Goal: Find specific page/section: Find specific page/section

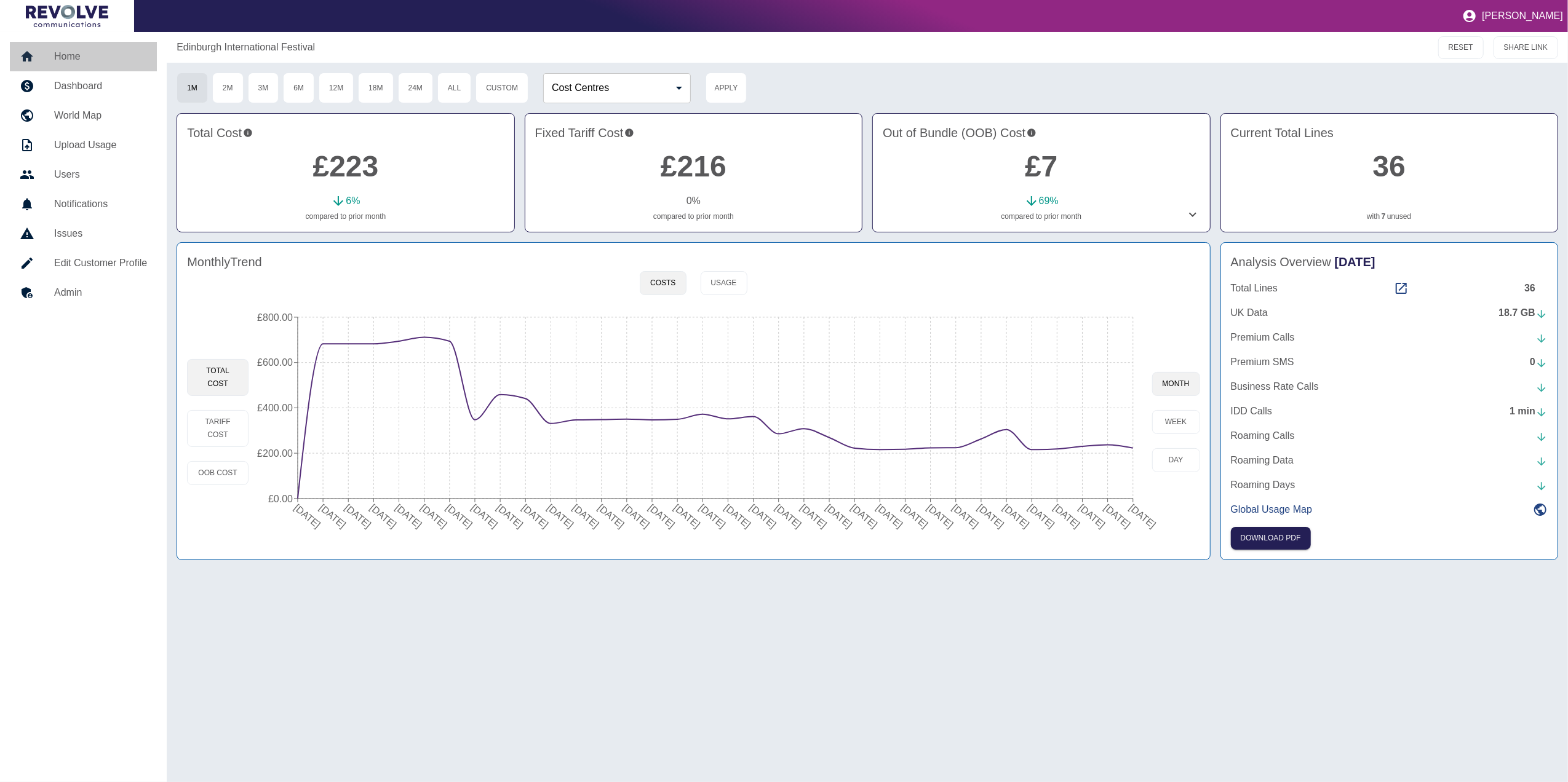
click at [71, 55] on h5 "Home" at bounding box center [100, 56] width 93 height 15
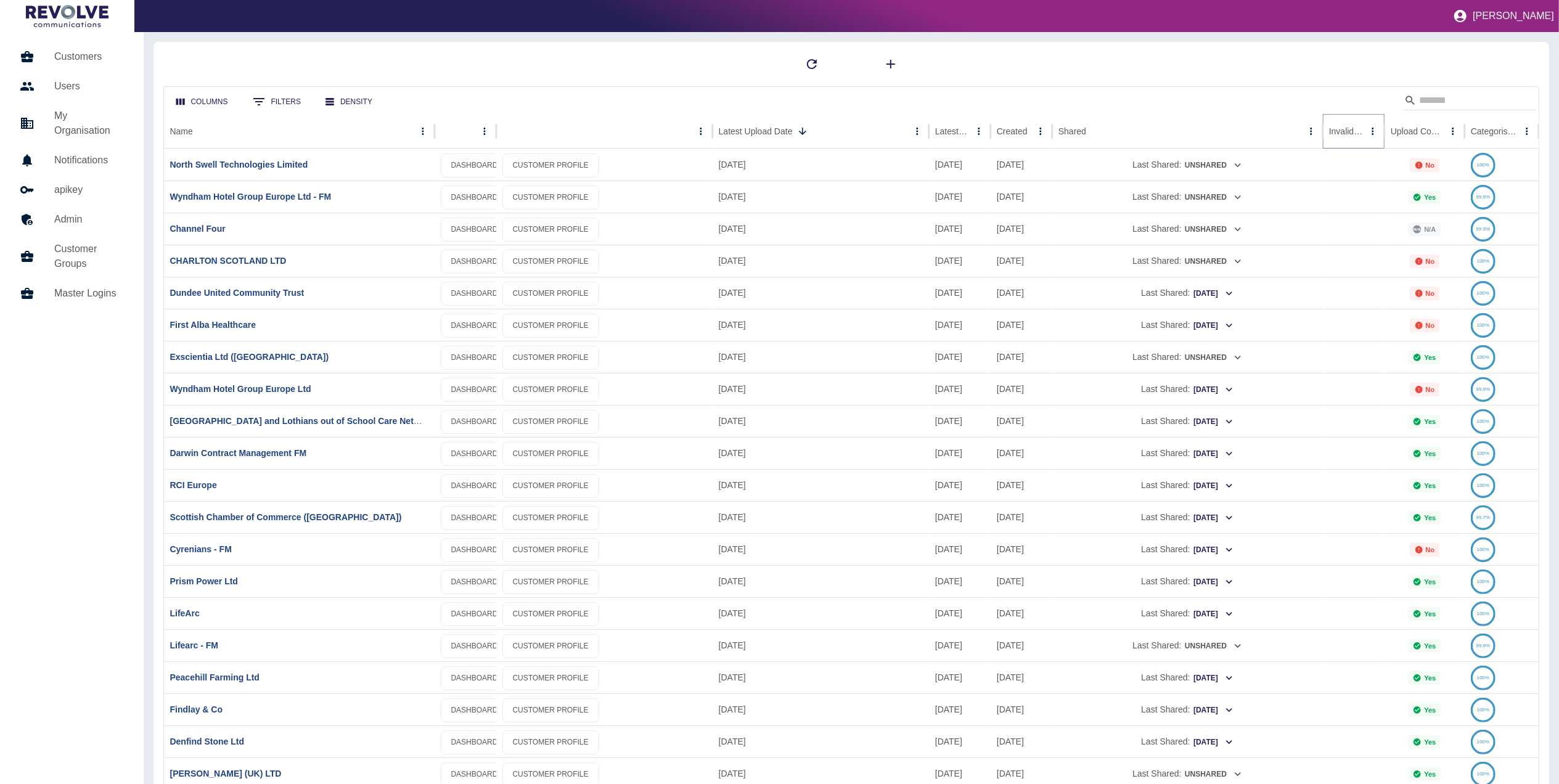
click at [1367, 131] on icon "Sort" at bounding box center [1372, 131] width 11 height 11
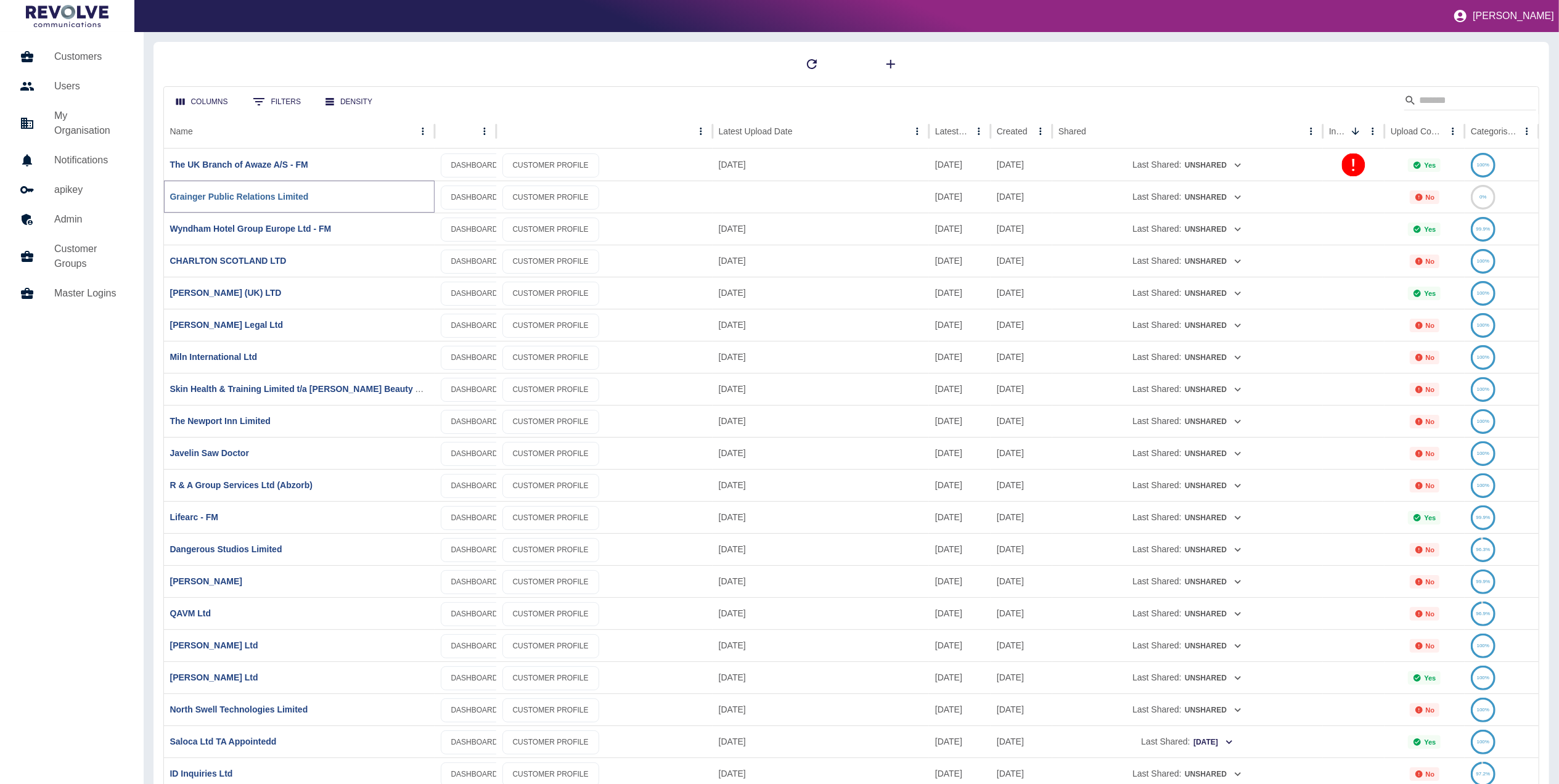
click at [231, 194] on link "Grainger Public Relations Limited" at bounding box center [239, 196] width 139 height 9
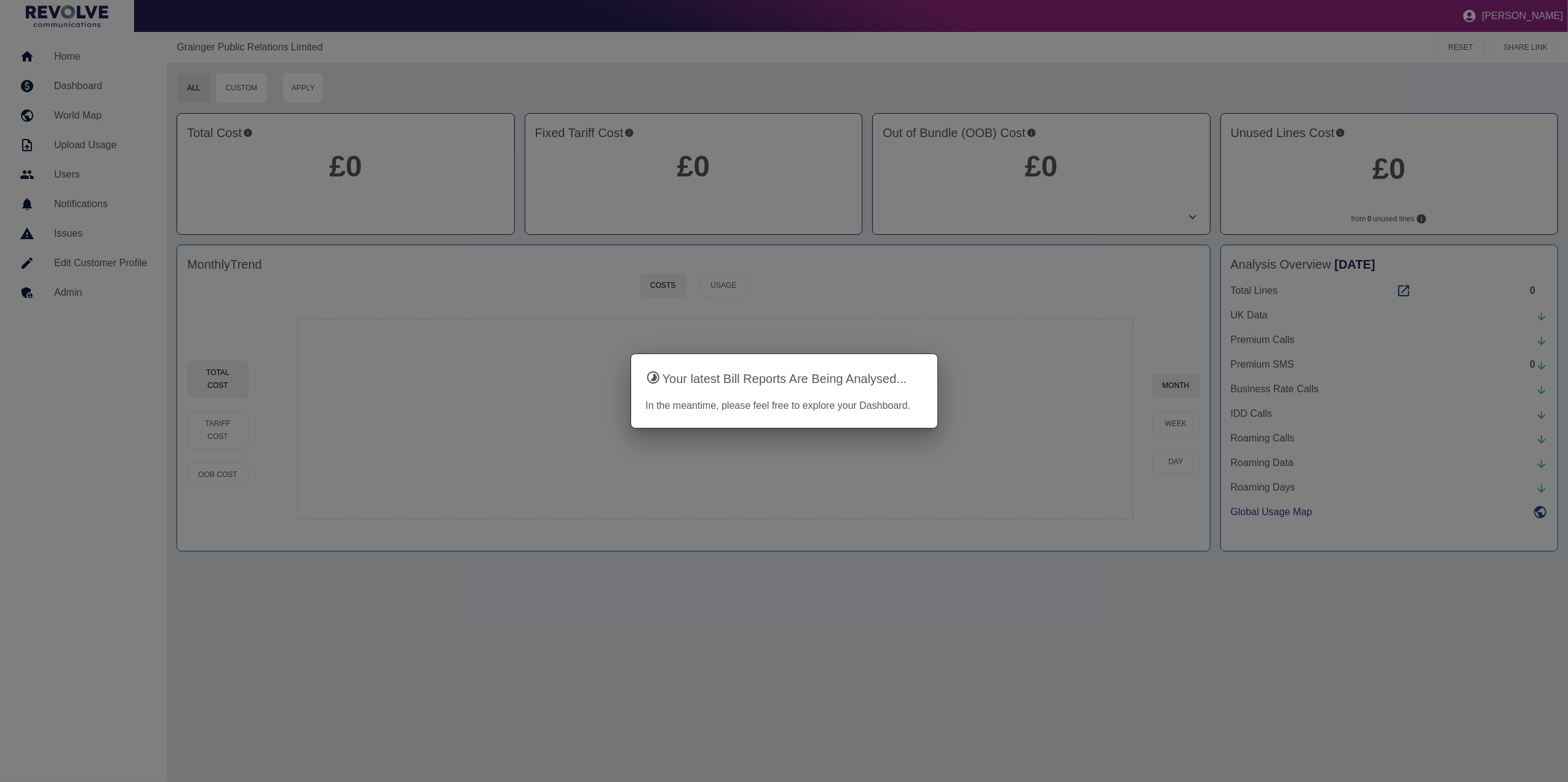
click at [455, 507] on div at bounding box center [784, 391] width 1568 height 782
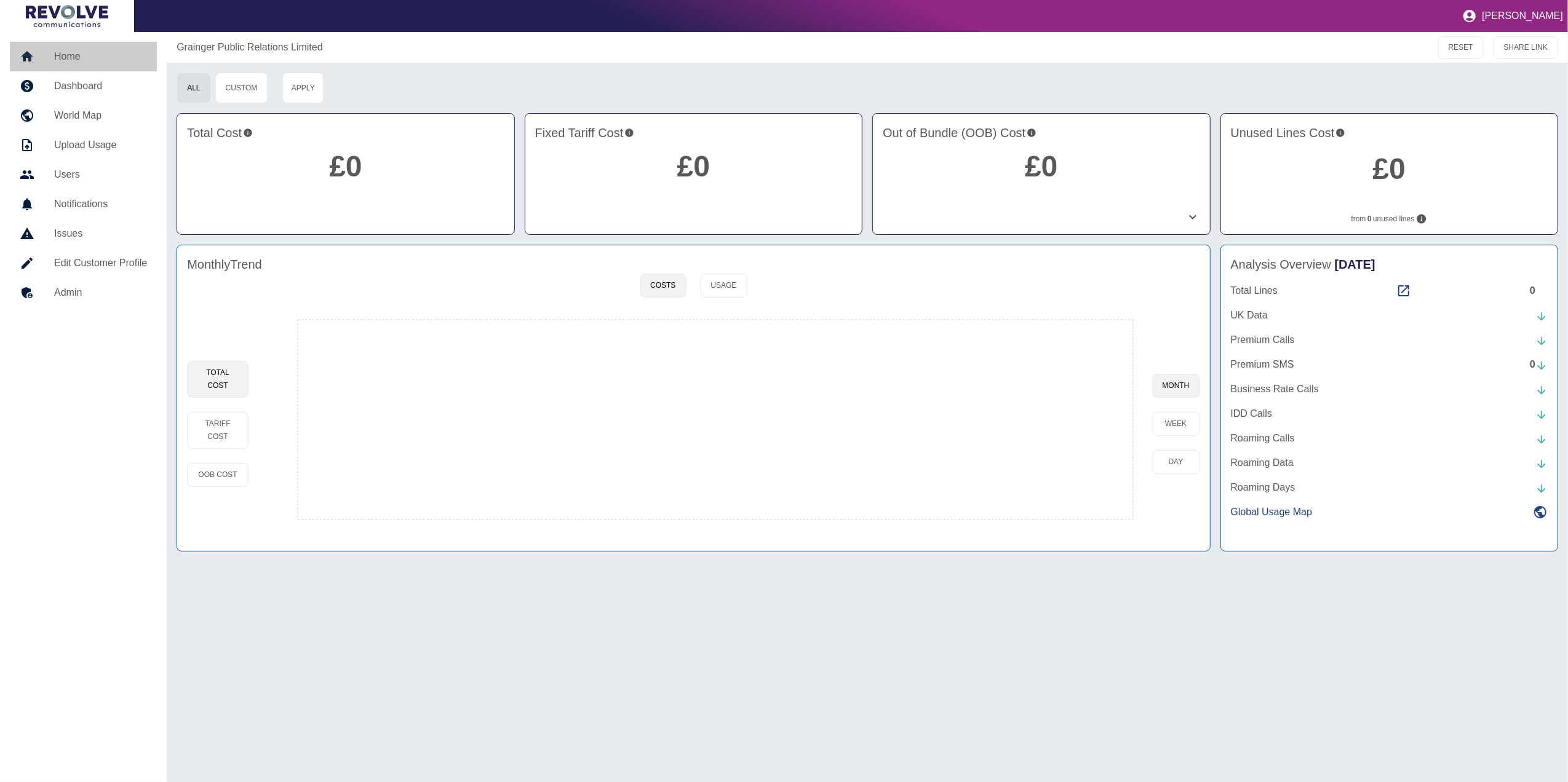
click at [72, 45] on link "Home" at bounding box center [82, 57] width 147 height 29
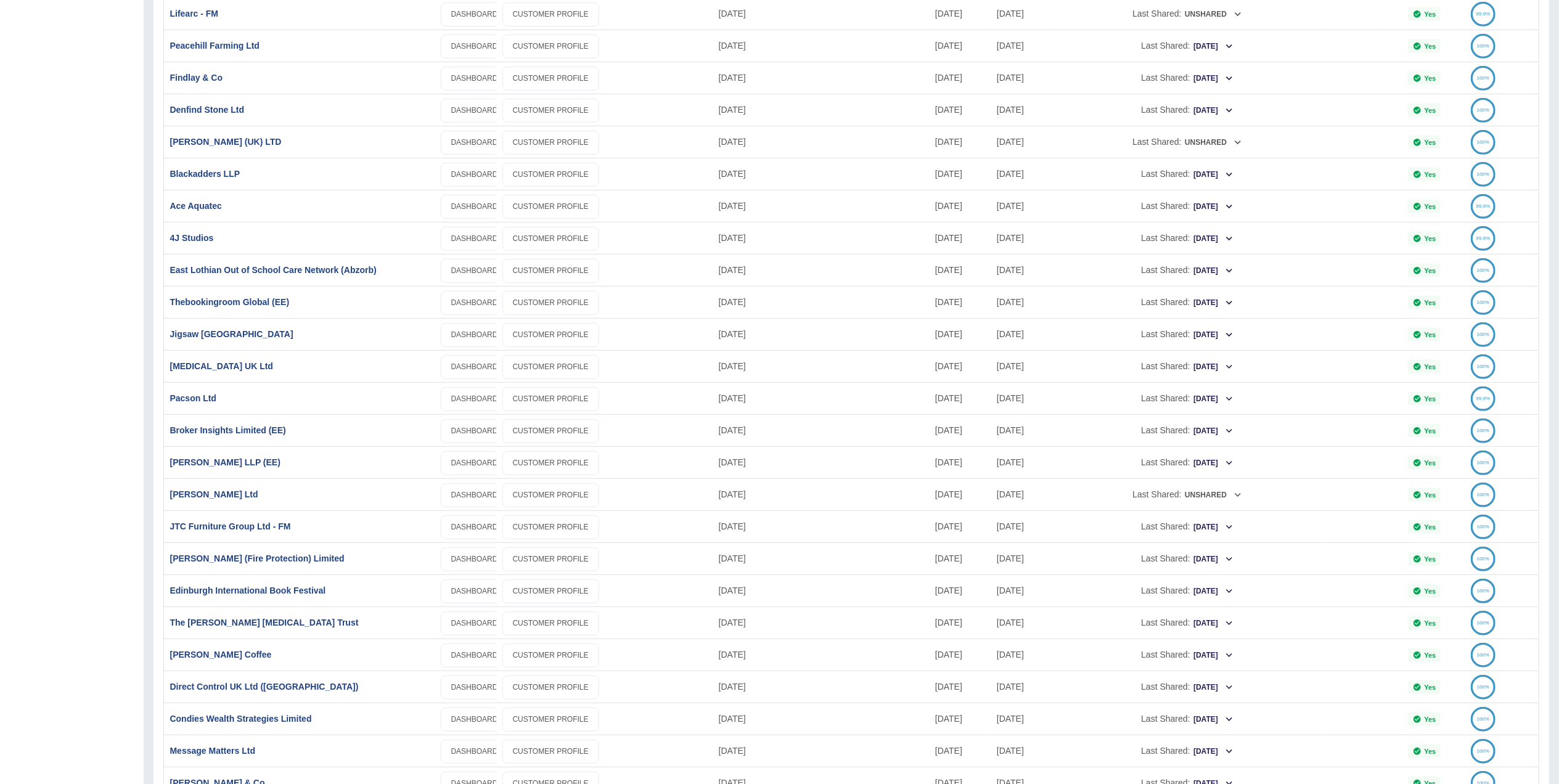
scroll to position [633, 0]
click at [218, 492] on link "[PERSON_NAME] Ltd" at bounding box center [214, 493] width 88 height 9
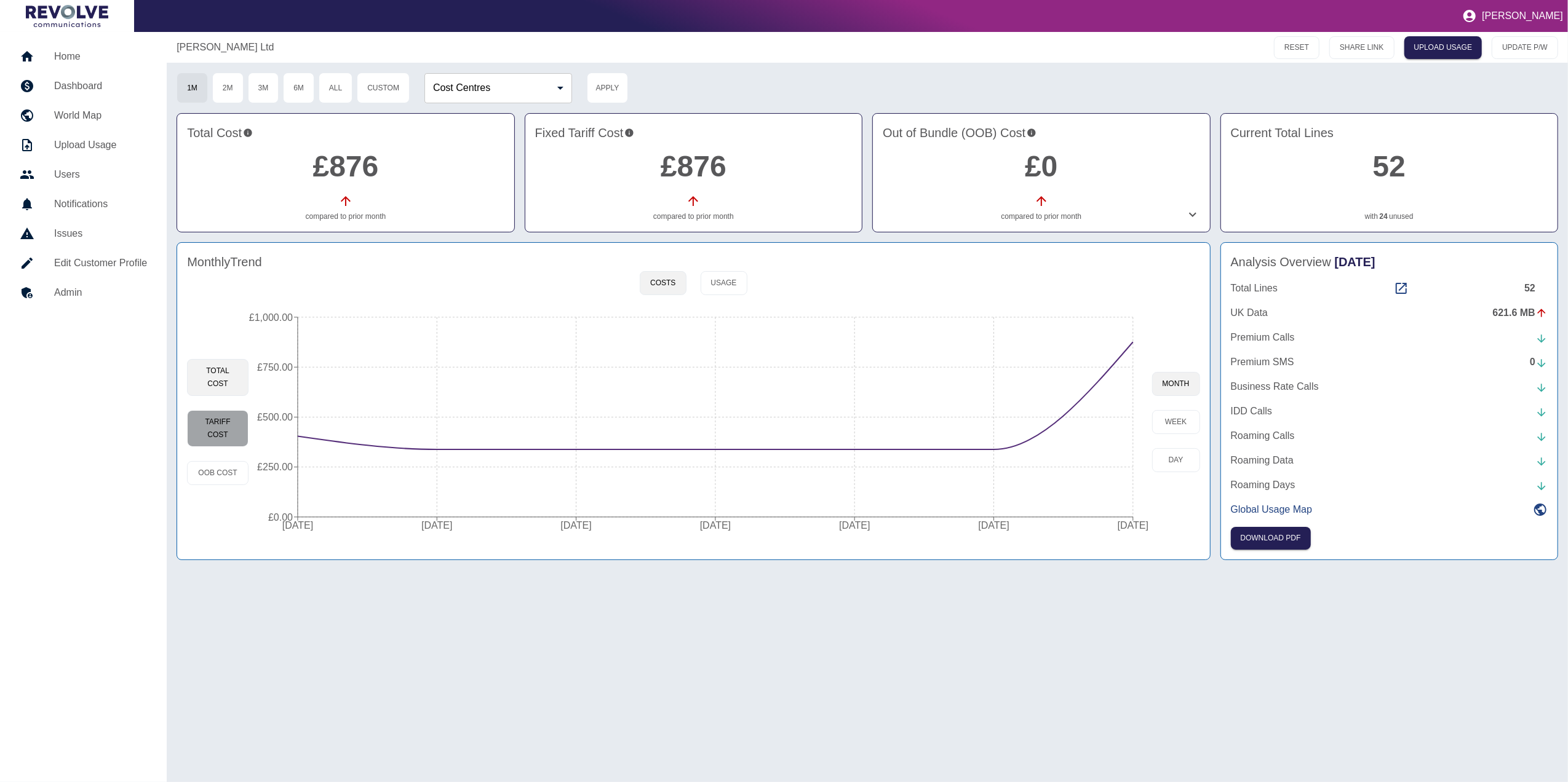
click at [227, 419] on button "Tariff Cost" at bounding box center [218, 428] width 62 height 37
click at [224, 480] on button "OOB Cost" at bounding box center [218, 473] width 62 height 24
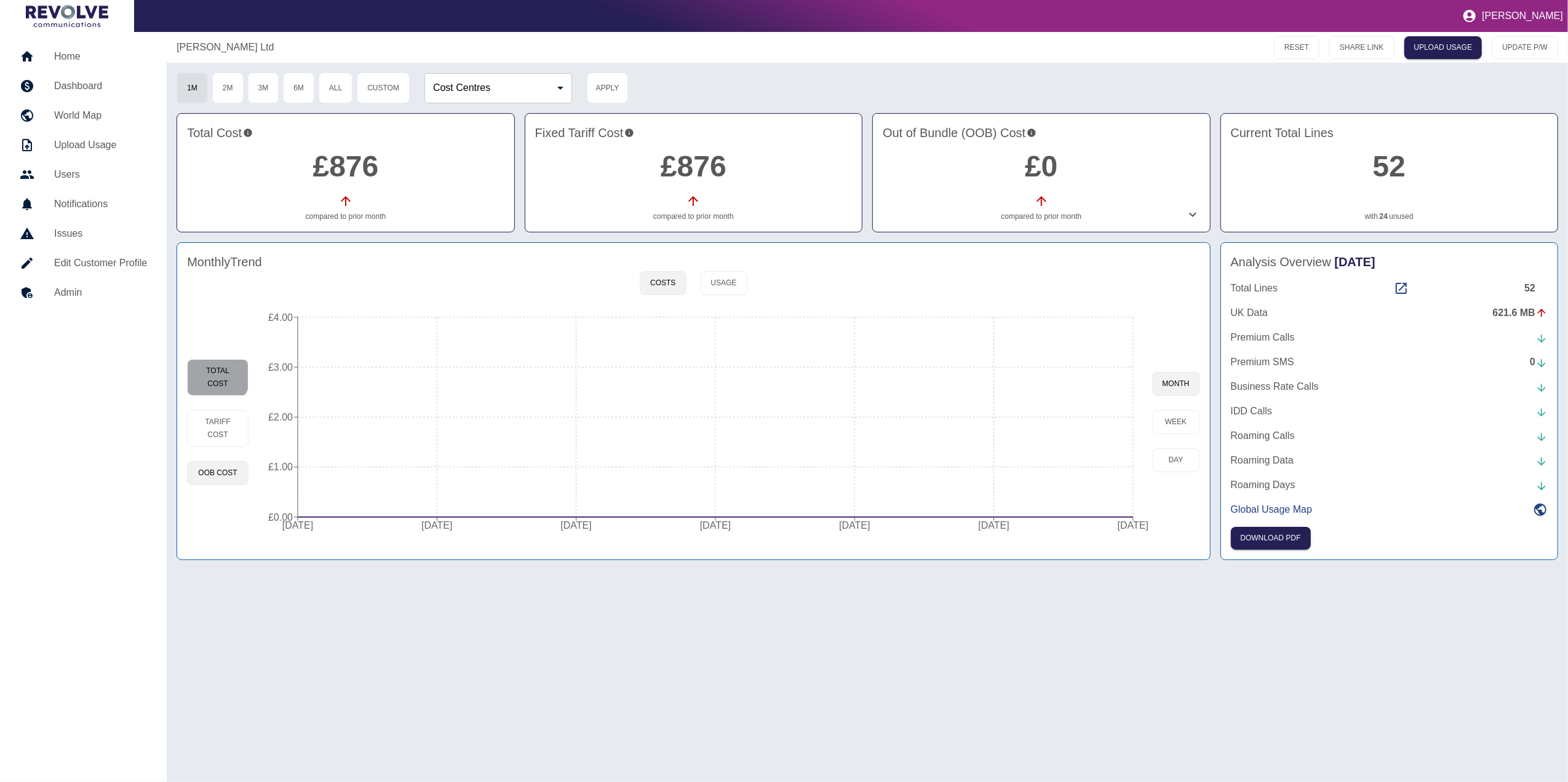
click at [208, 365] on button "Total Cost" at bounding box center [218, 377] width 62 height 37
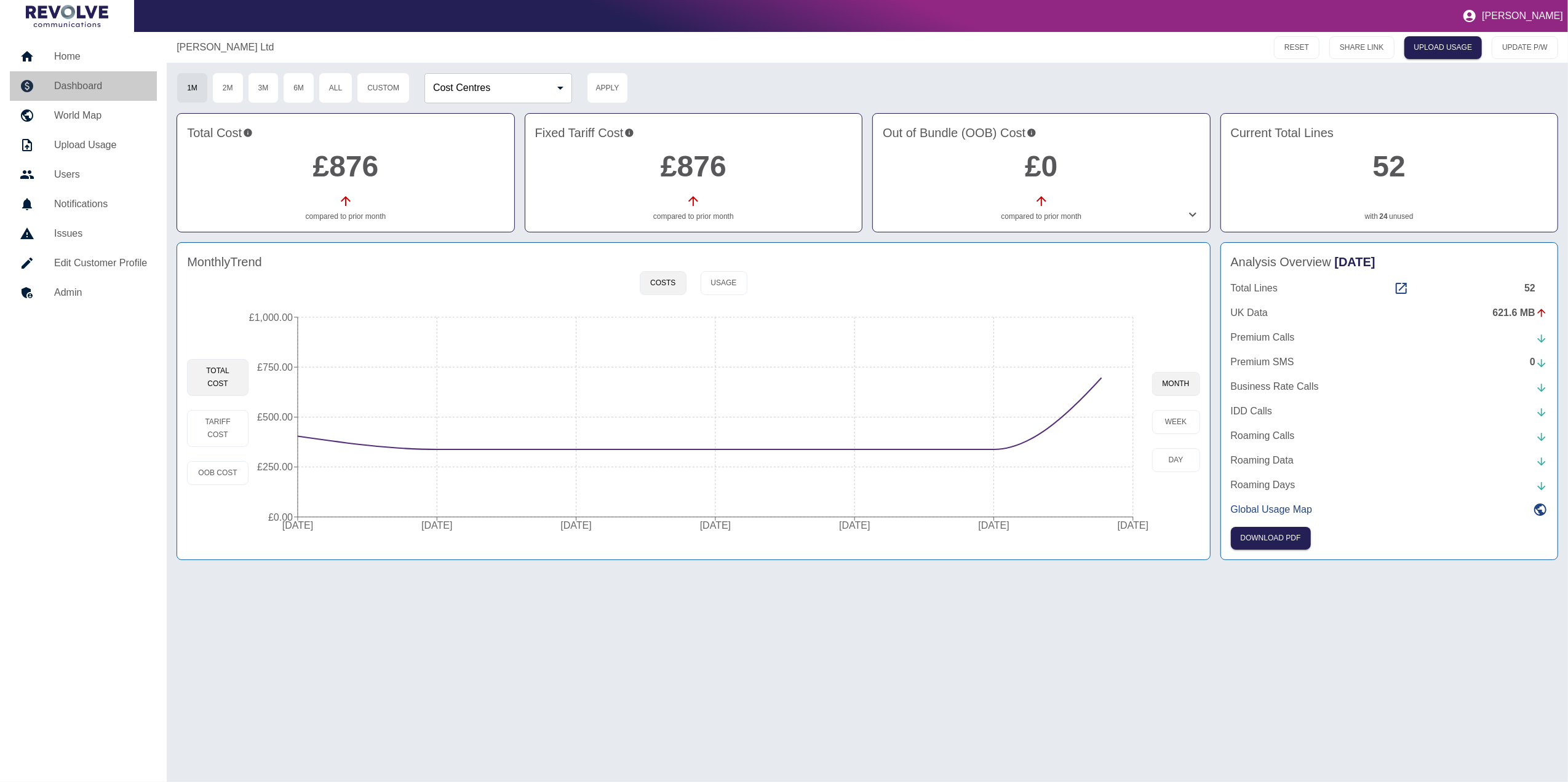
click at [89, 77] on link "Dashboard" at bounding box center [82, 86] width 147 height 29
click at [82, 64] on link "Home" at bounding box center [82, 57] width 147 height 29
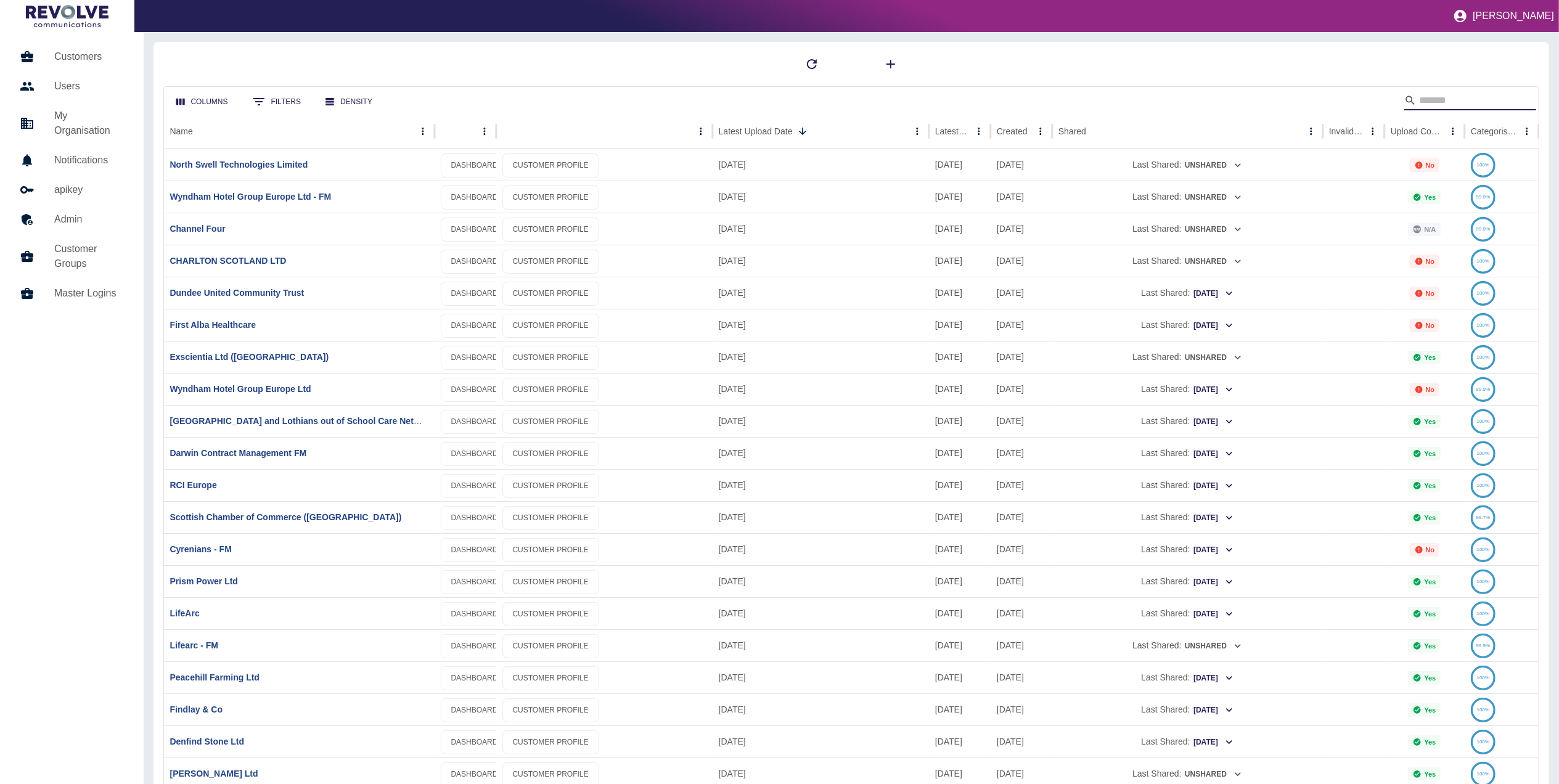
click at [1444, 92] on input "Search" at bounding box center [1469, 100] width 99 height 20
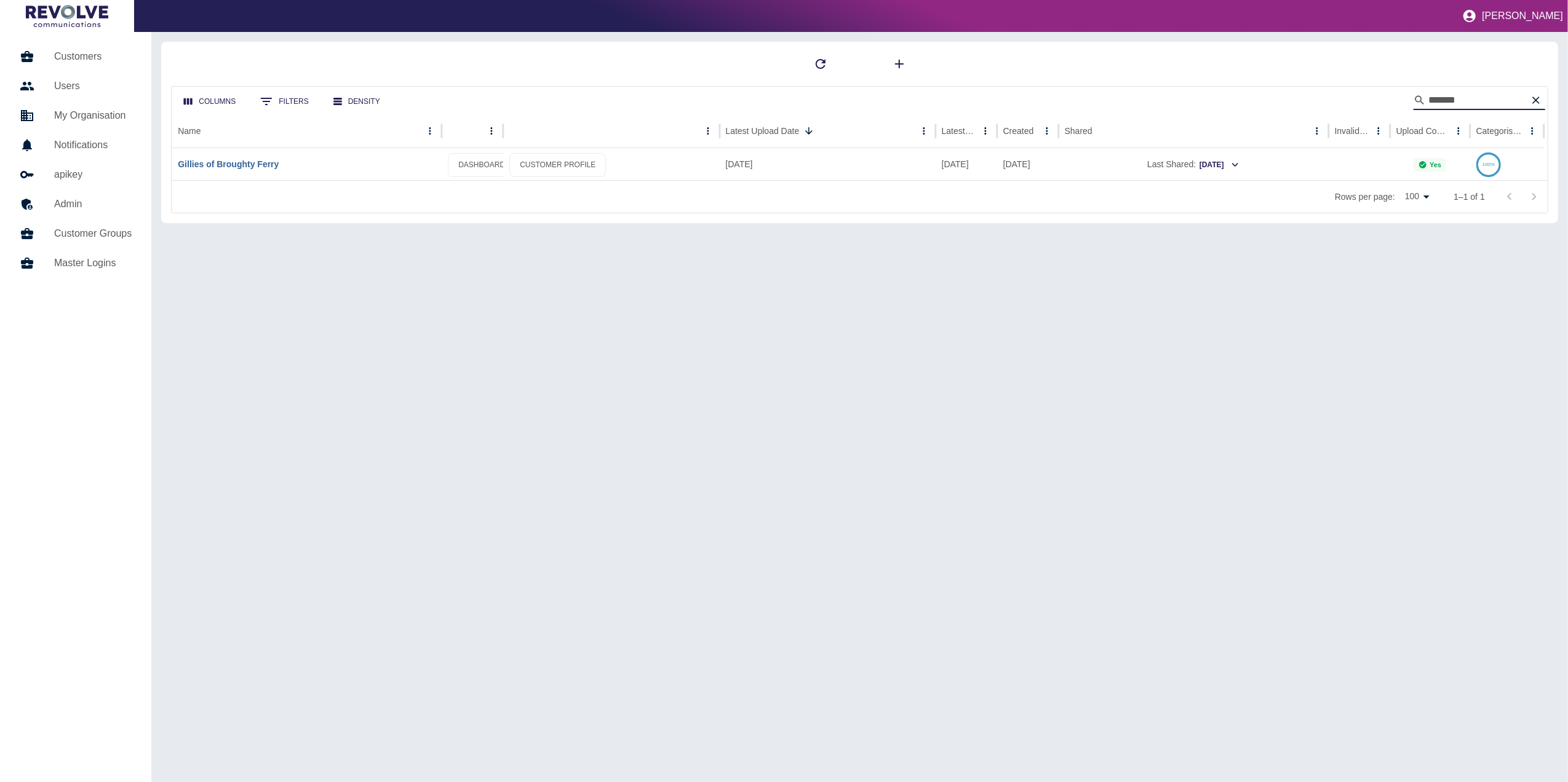
type input "*******"
click at [234, 166] on link "Gillies of Broughty Ferry" at bounding box center [228, 163] width 100 height 9
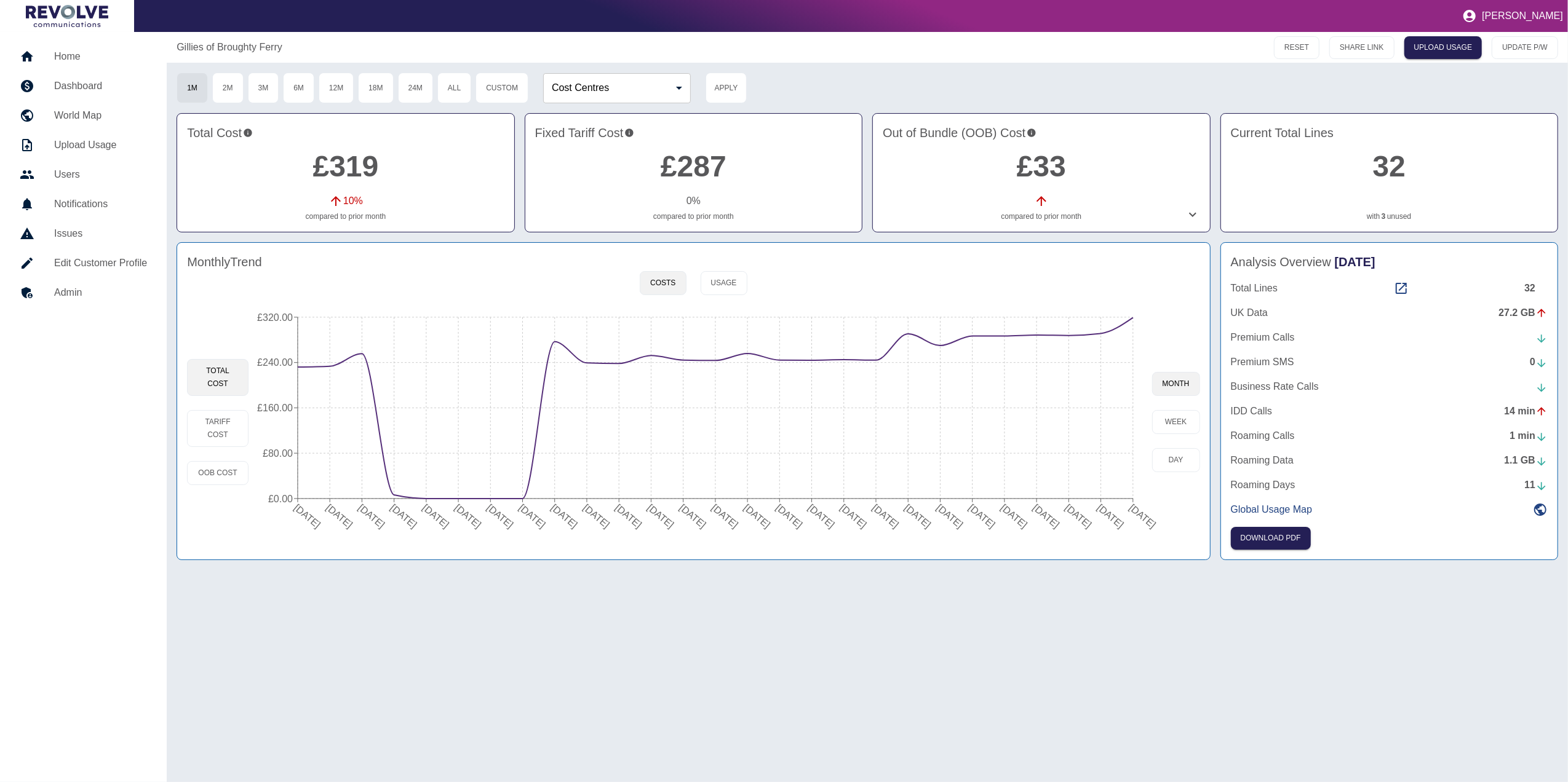
click at [58, 46] on link "Home" at bounding box center [82, 57] width 147 height 29
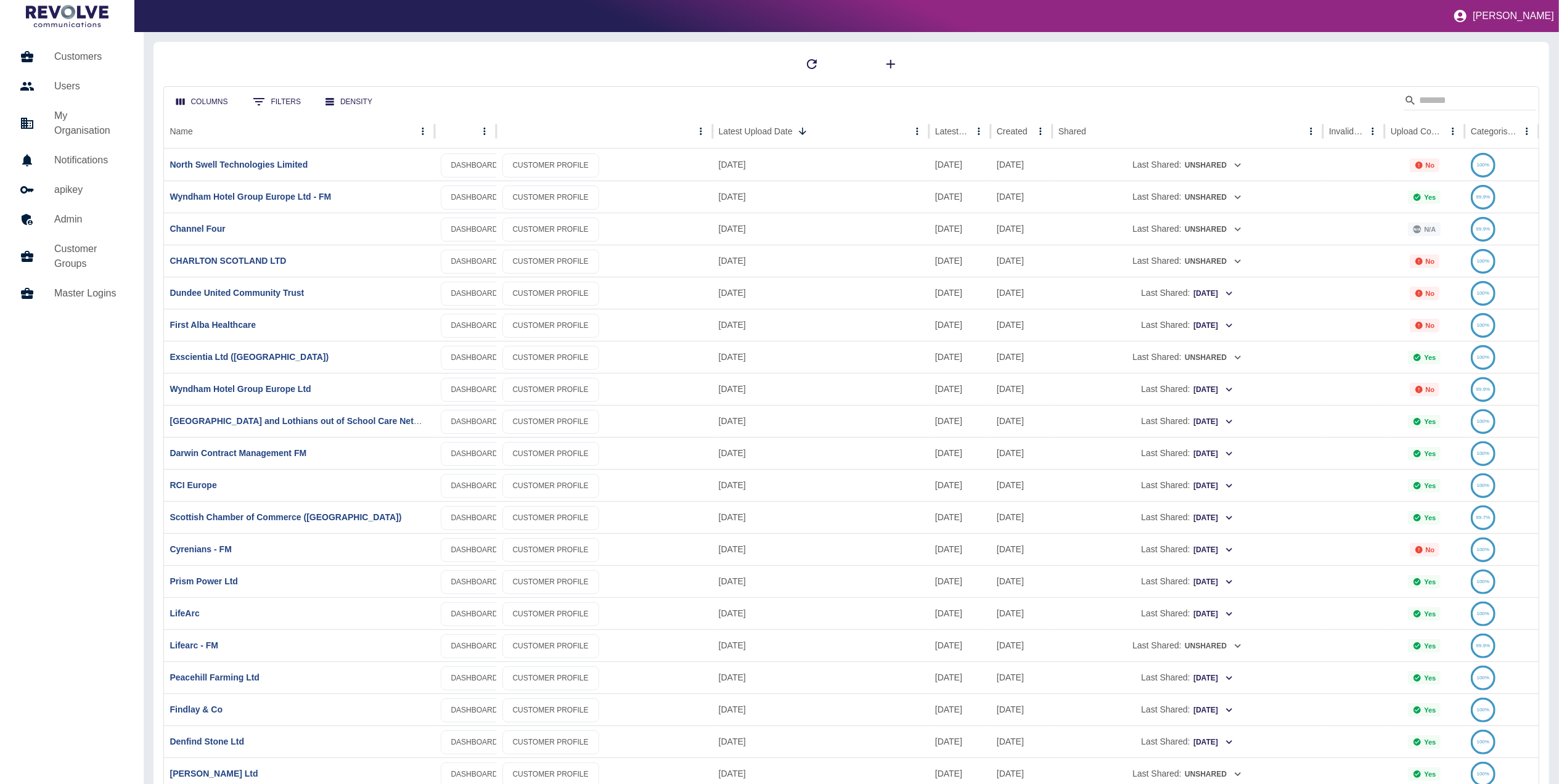
click at [1465, 89] on div "Columns 0 Filters Density" at bounding box center [852, 101] width 1376 height 28
click at [1441, 102] on input "Search" at bounding box center [1469, 100] width 99 height 20
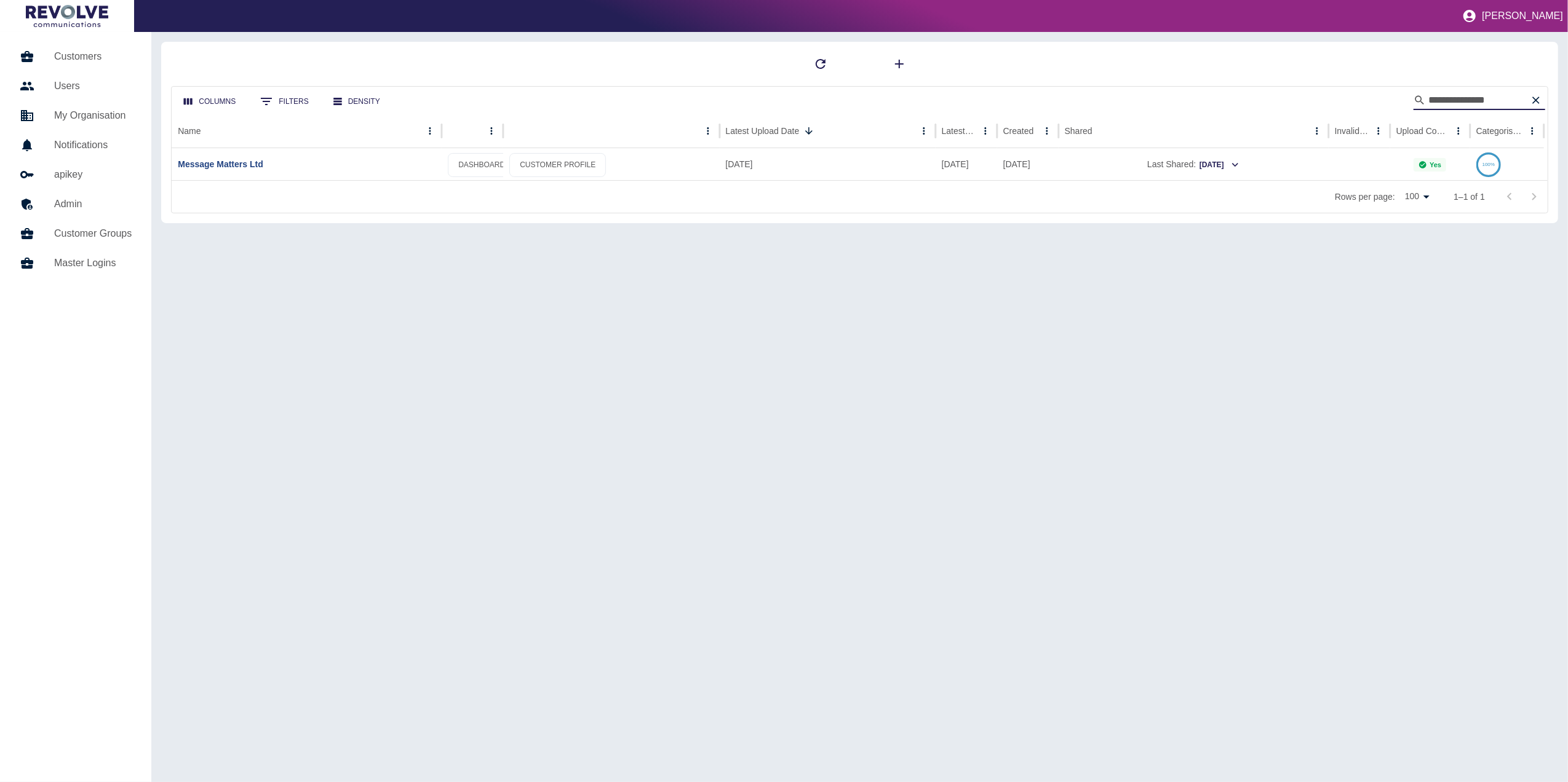
type input "**********"
click at [237, 158] on div "Message Matters Ltd" at bounding box center [307, 164] width 270 height 32
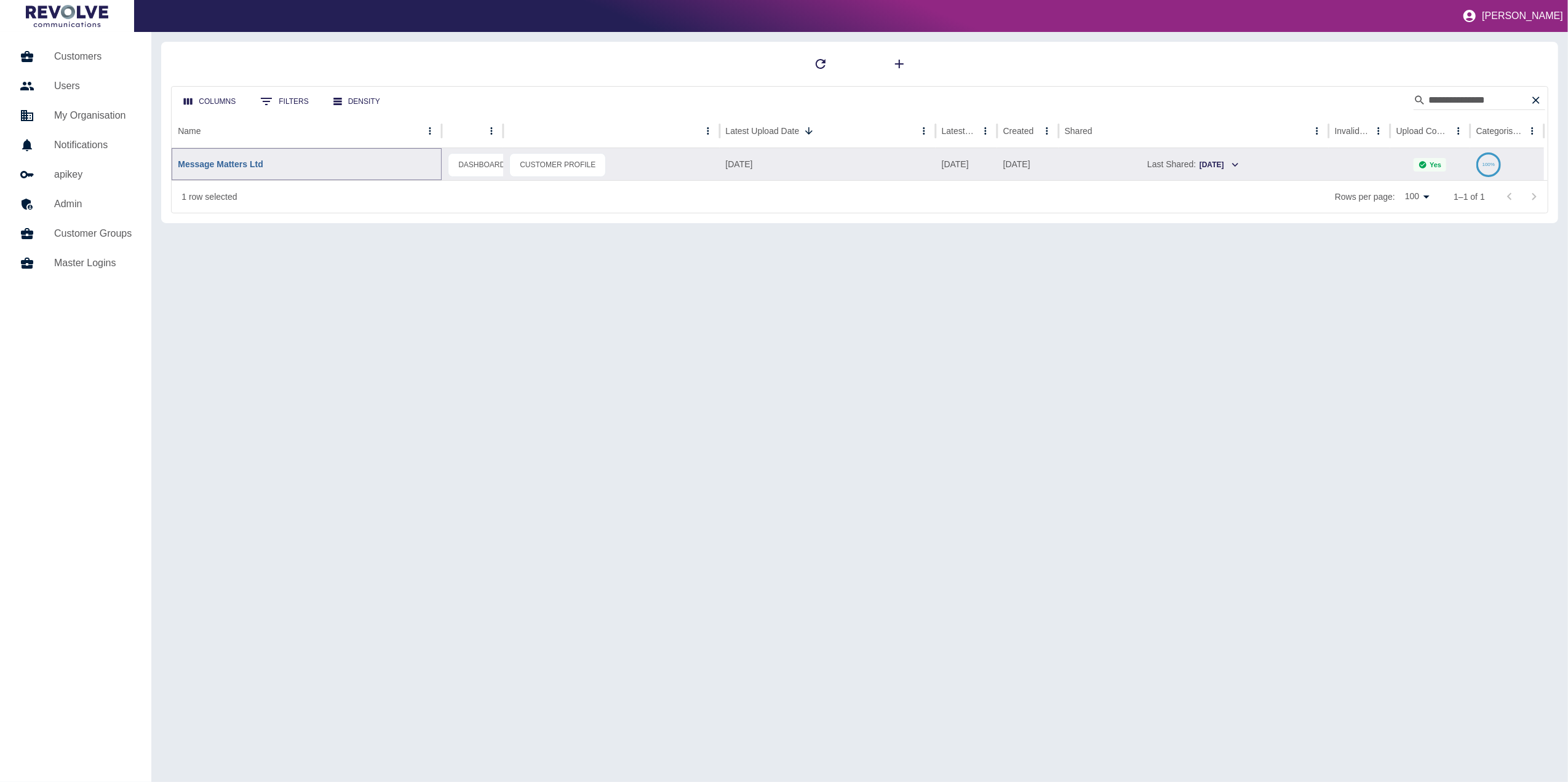
click at [232, 166] on link "Message Matters Ltd" at bounding box center [220, 163] width 85 height 9
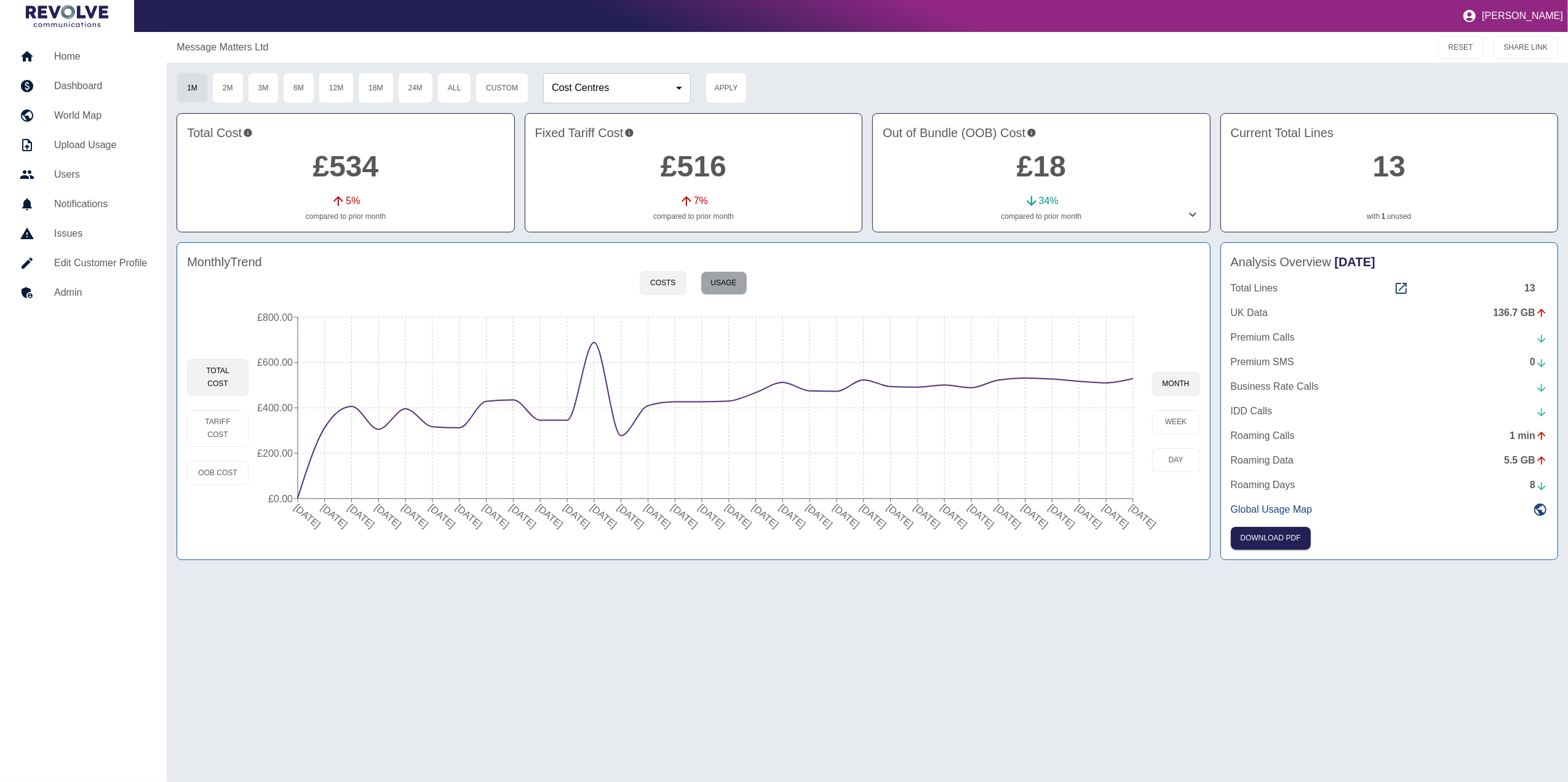
click at [736, 284] on button "Usage" at bounding box center [724, 283] width 46 height 24
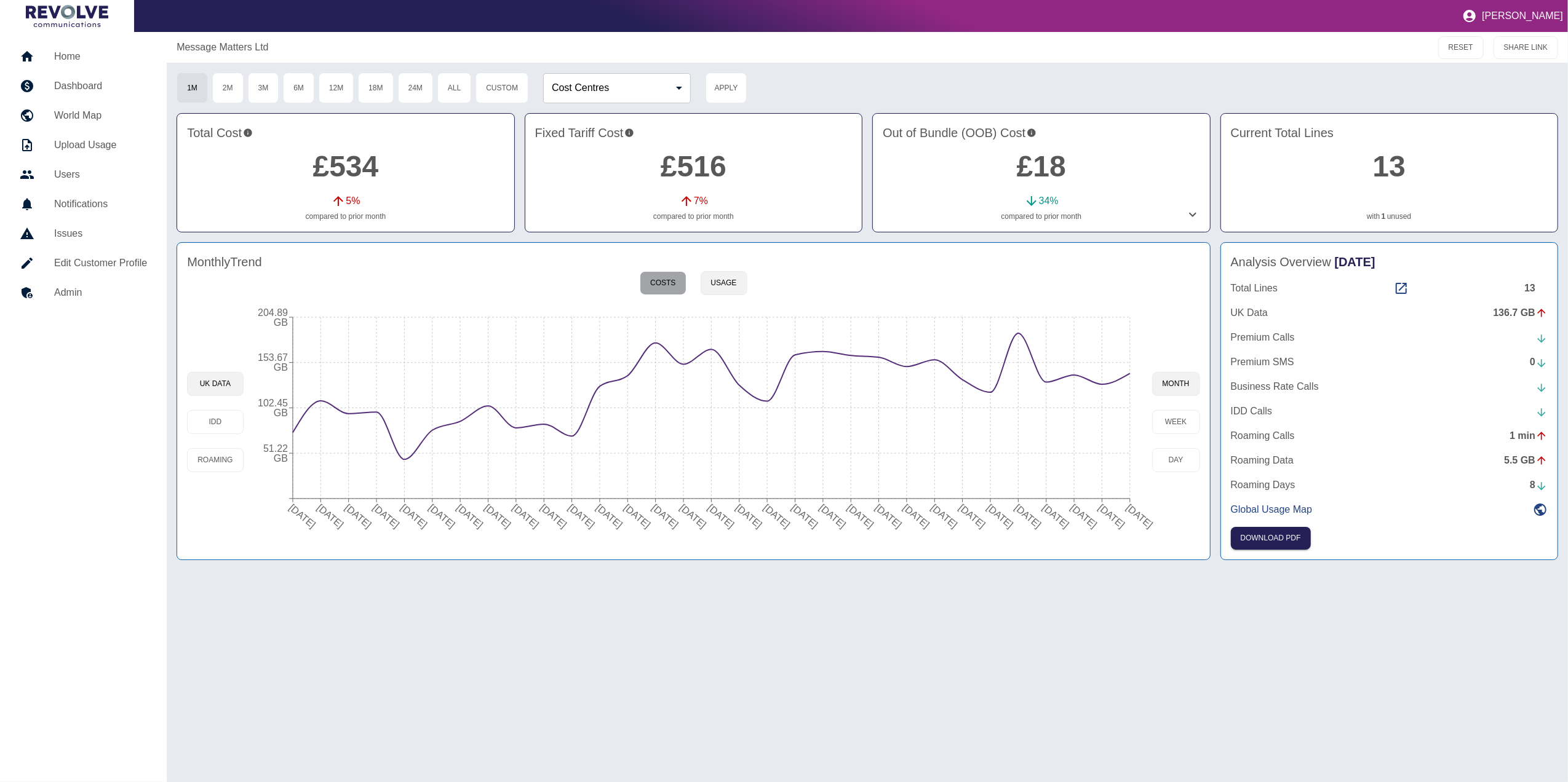
click at [673, 288] on button "Costs" at bounding box center [663, 283] width 46 height 24
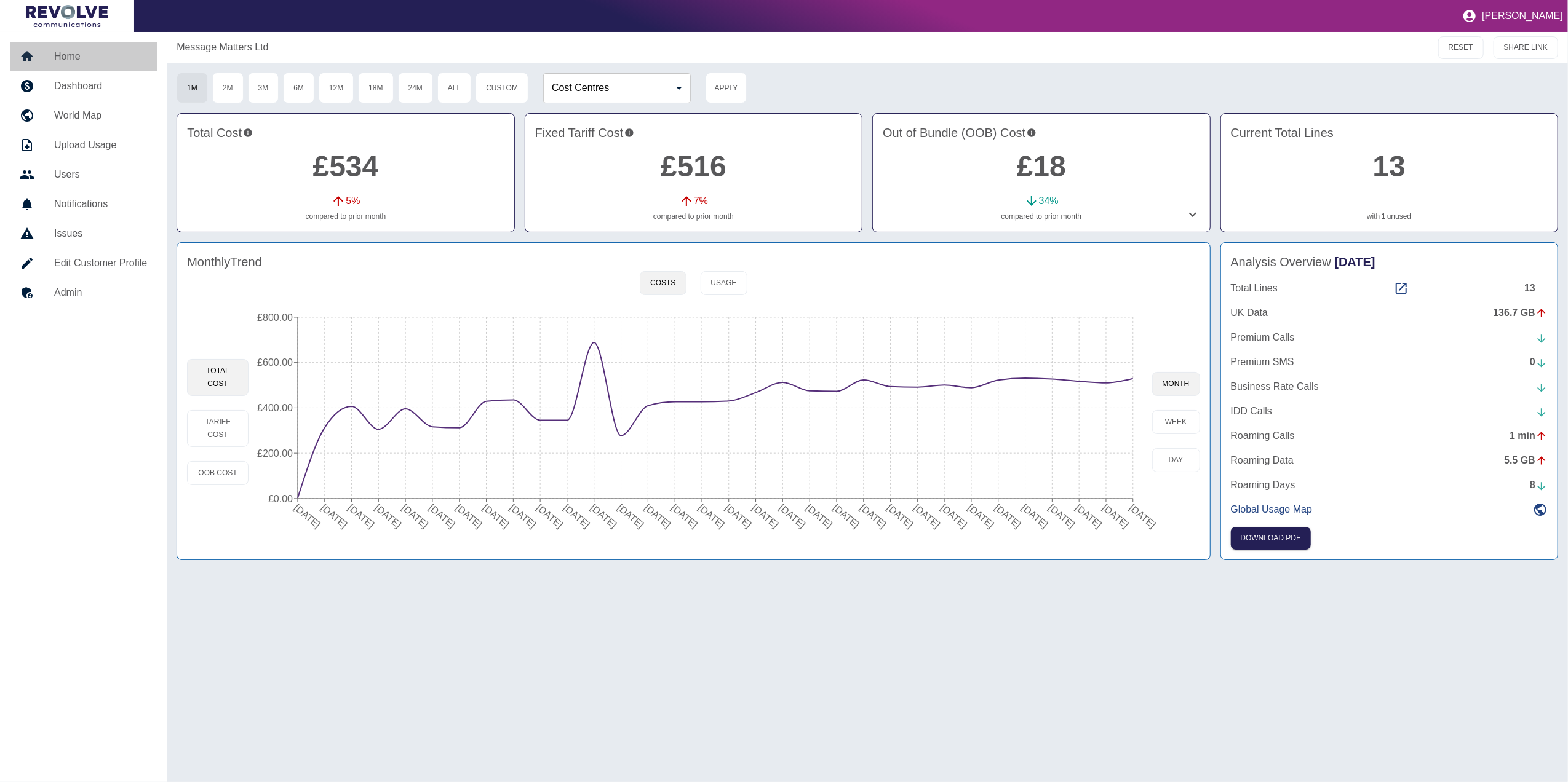
click at [88, 57] on h5 "Home" at bounding box center [100, 56] width 93 height 15
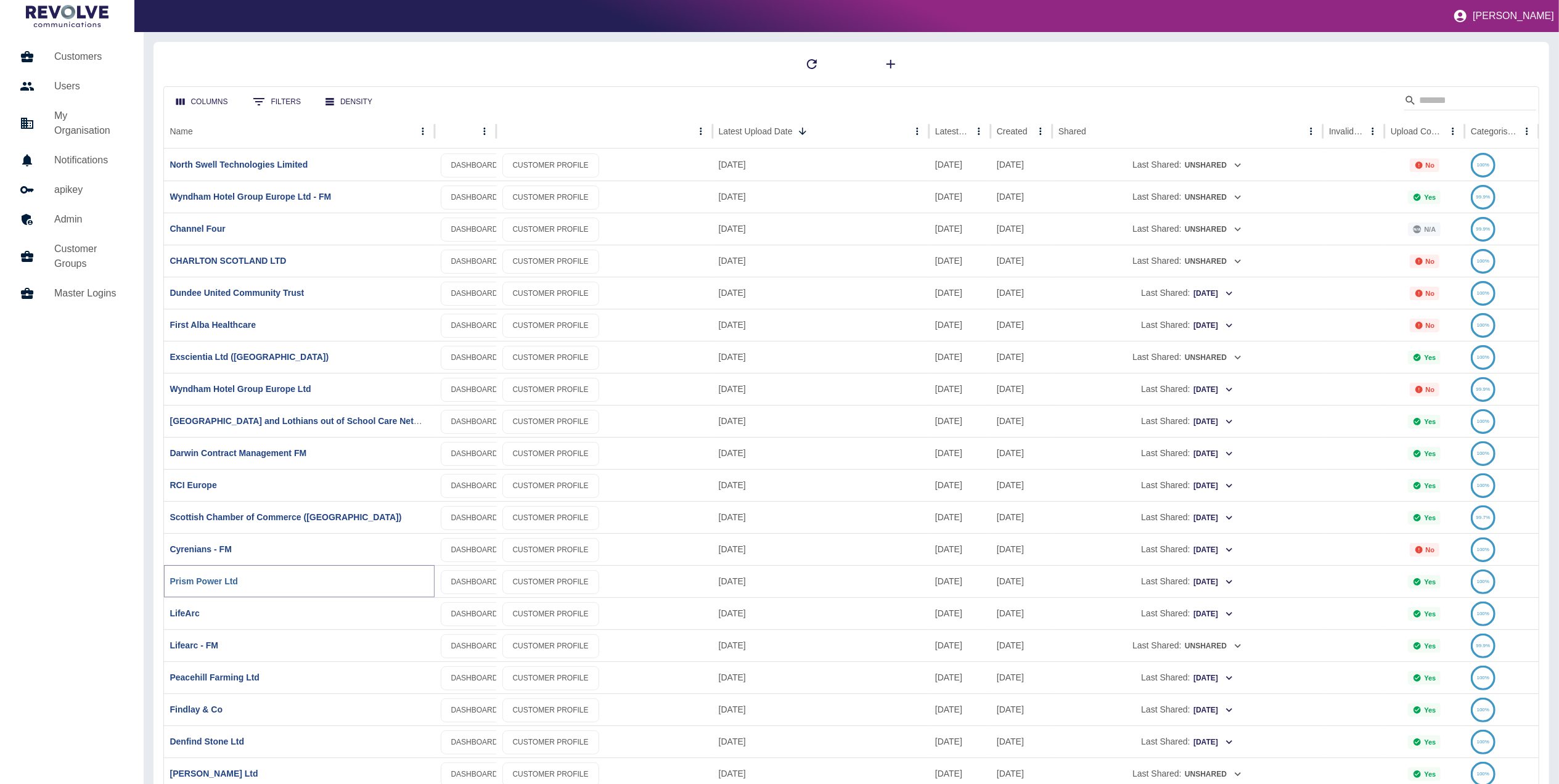
click at [222, 577] on link "Prism Power Ltd" at bounding box center [204, 581] width 68 height 9
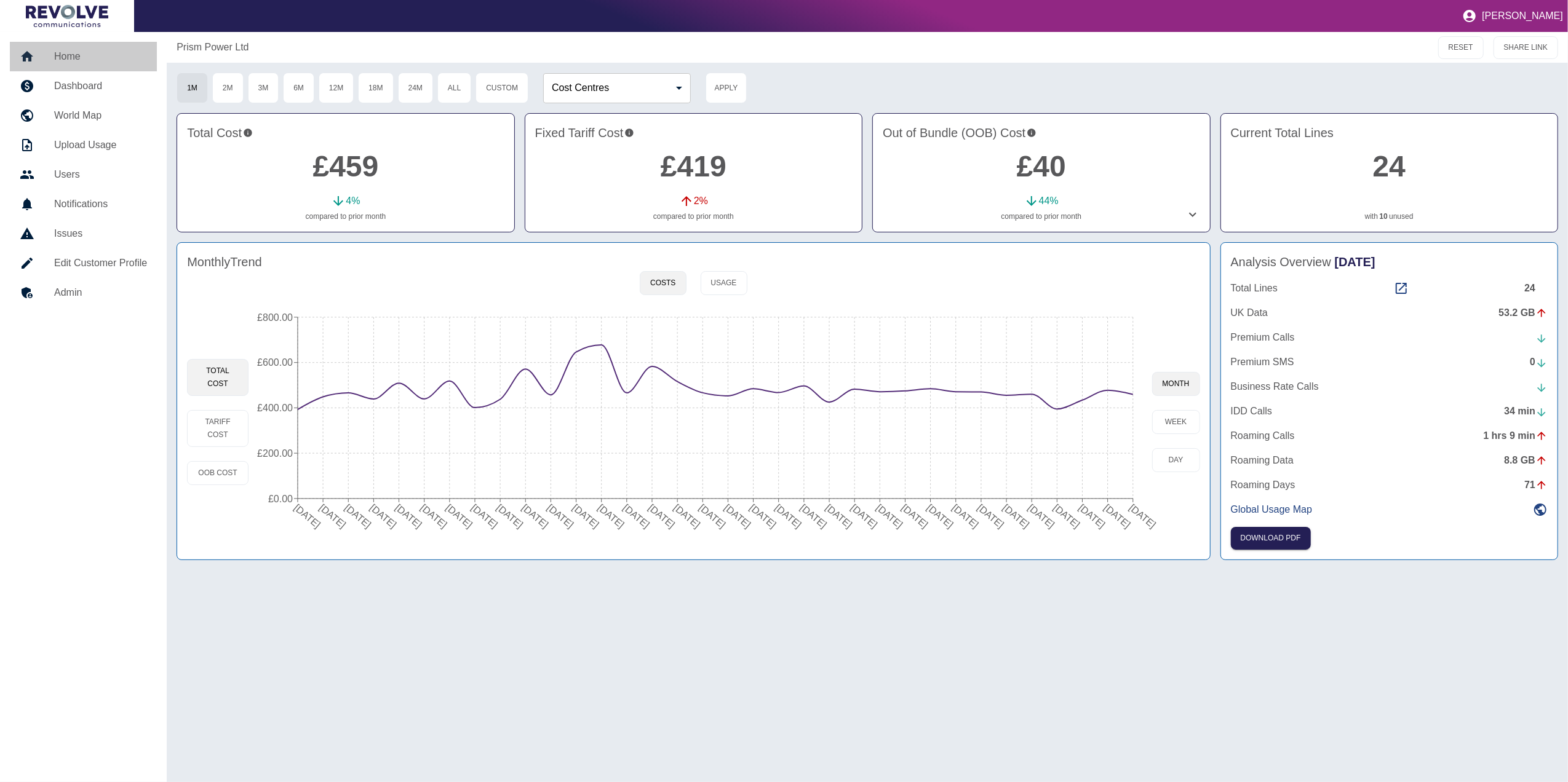
click at [75, 54] on h5 "Home" at bounding box center [100, 56] width 93 height 15
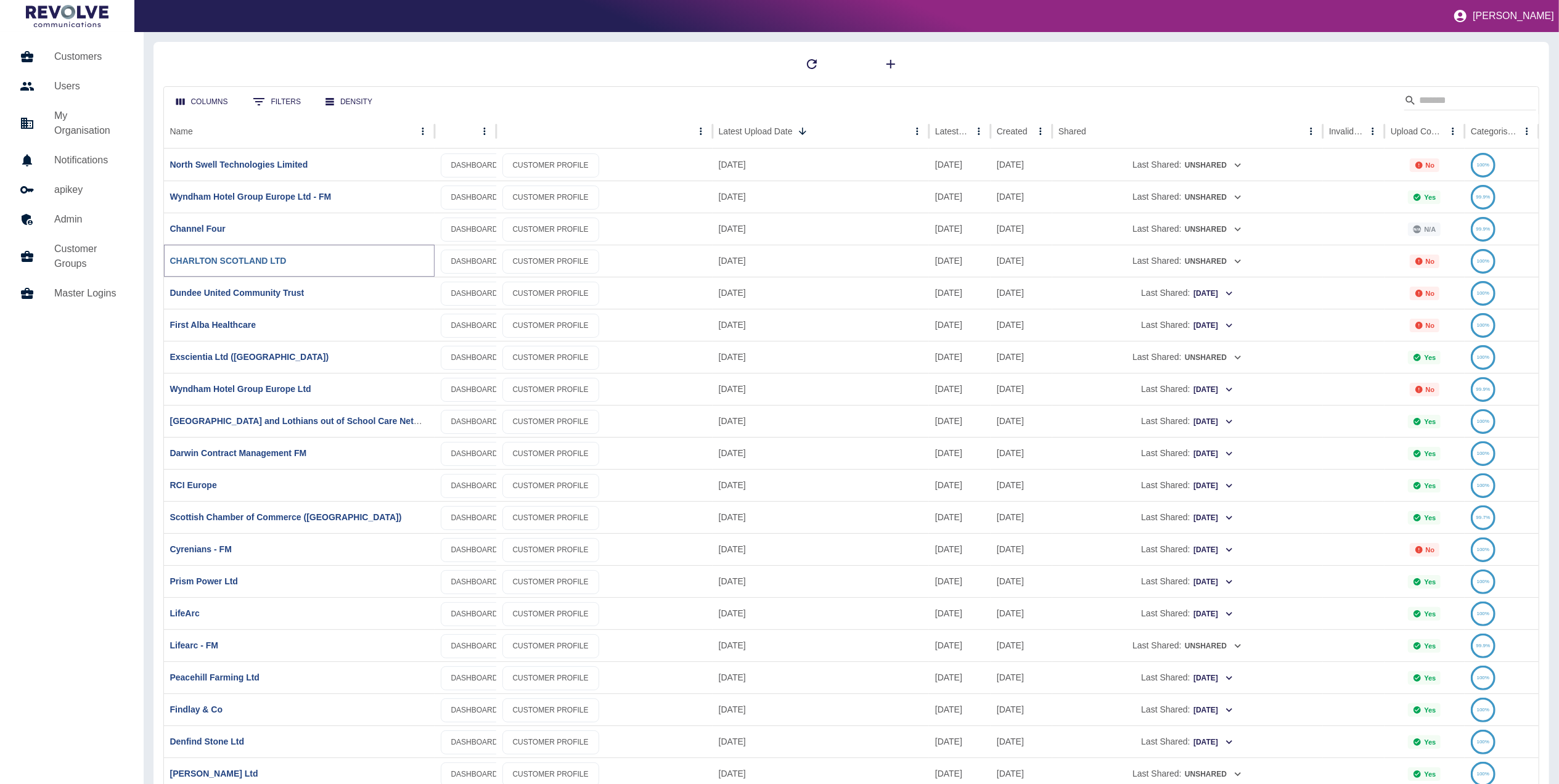
click at [227, 262] on link "CHARLTON SCOTLAND LTD" at bounding box center [228, 260] width 116 height 9
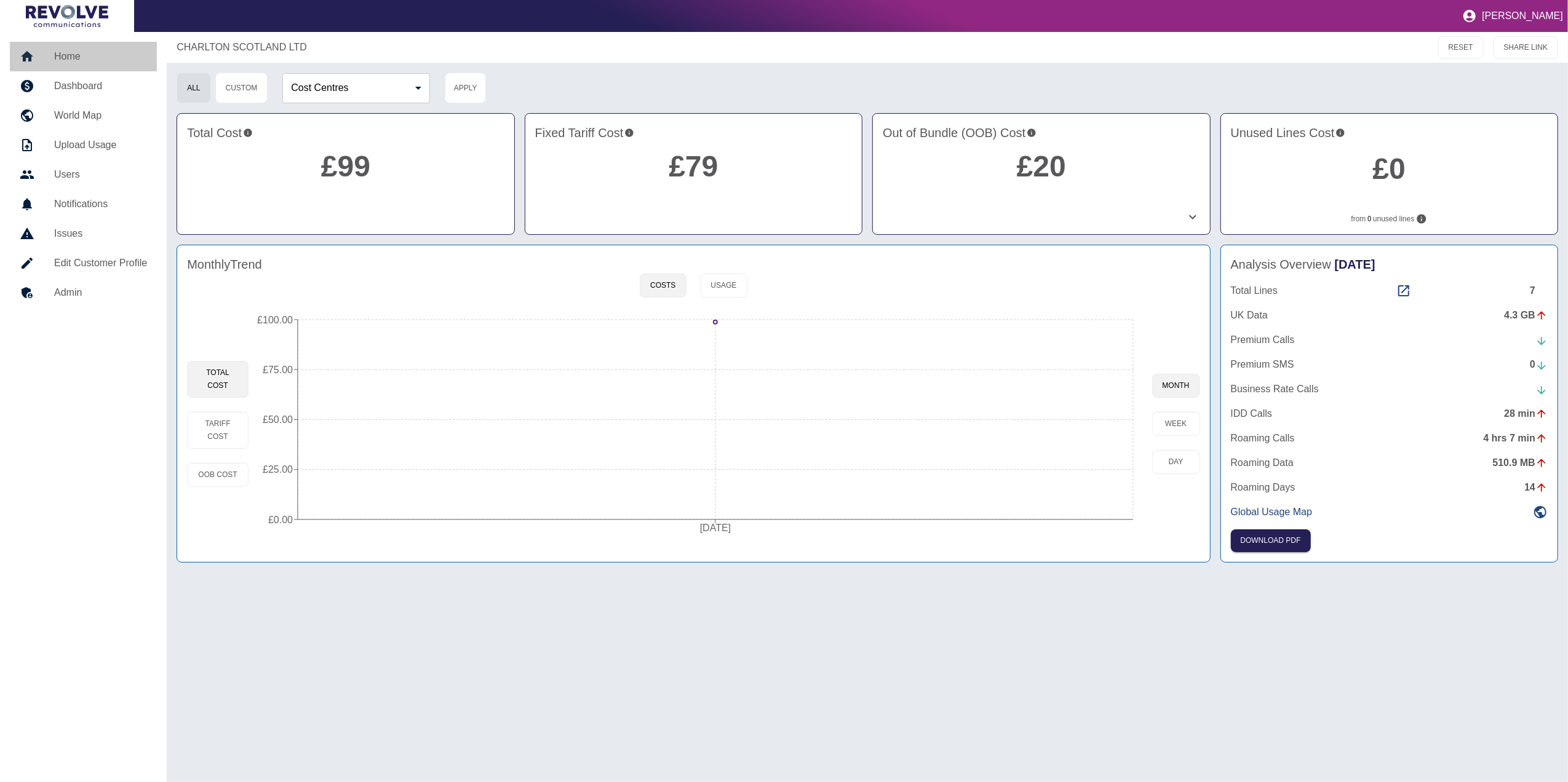
click at [74, 54] on h5 "Home" at bounding box center [100, 56] width 93 height 15
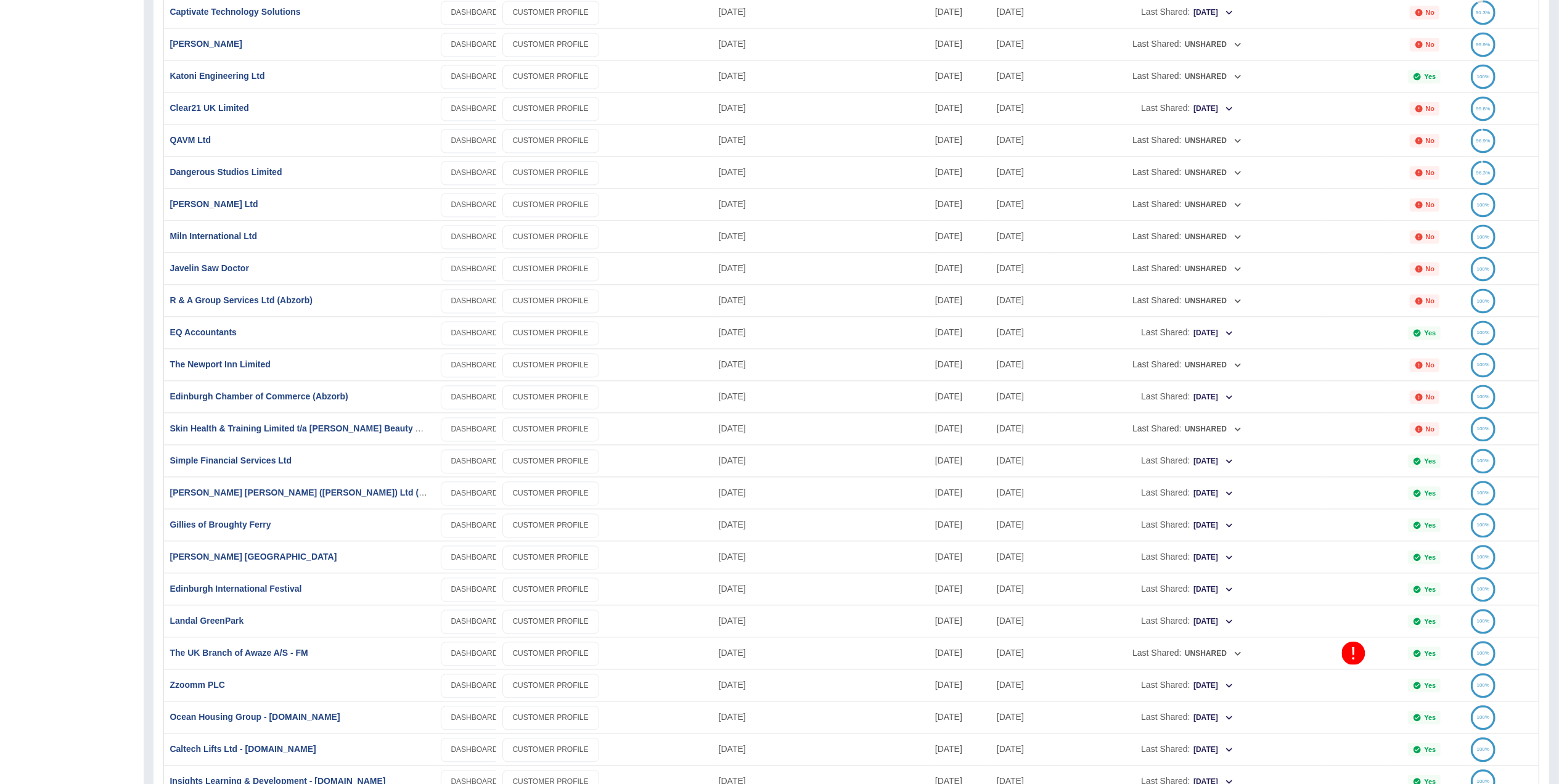
scroll to position [2623, 0]
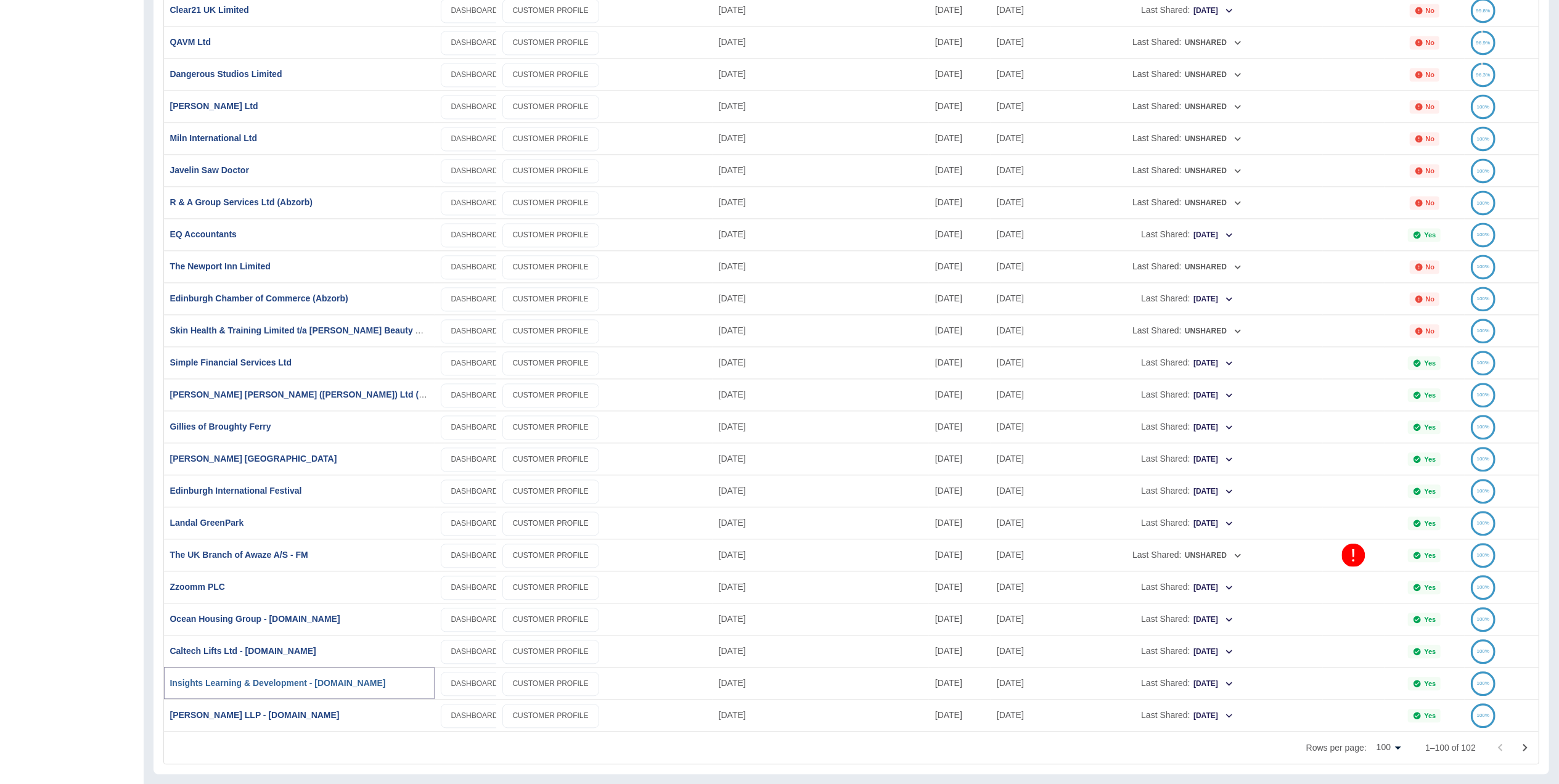
click at [267, 678] on link "Insights Learning & Development - [DOMAIN_NAME]" at bounding box center [278, 682] width 216 height 9
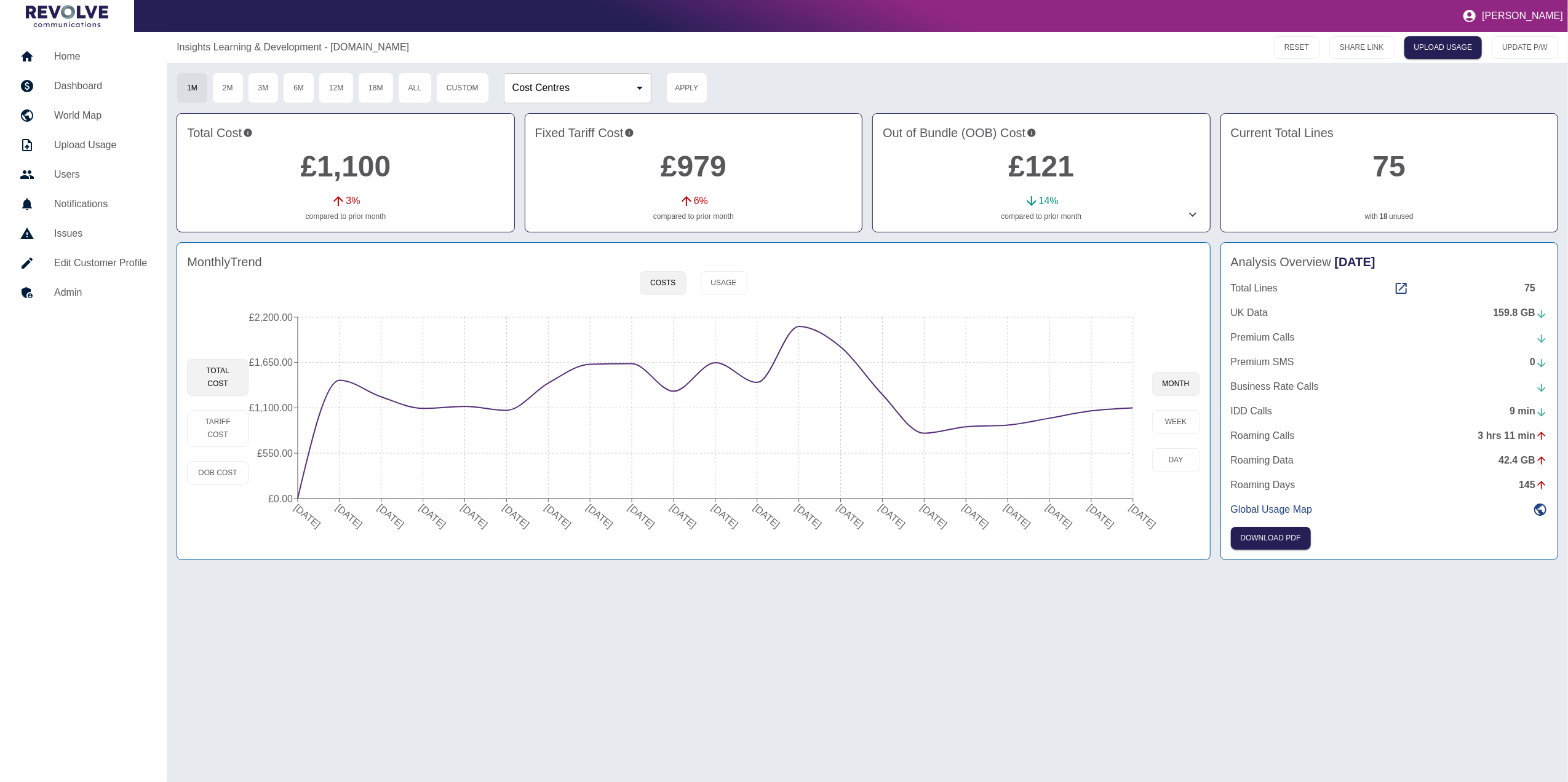
click at [91, 296] on h5 "Admin" at bounding box center [100, 292] width 93 height 15
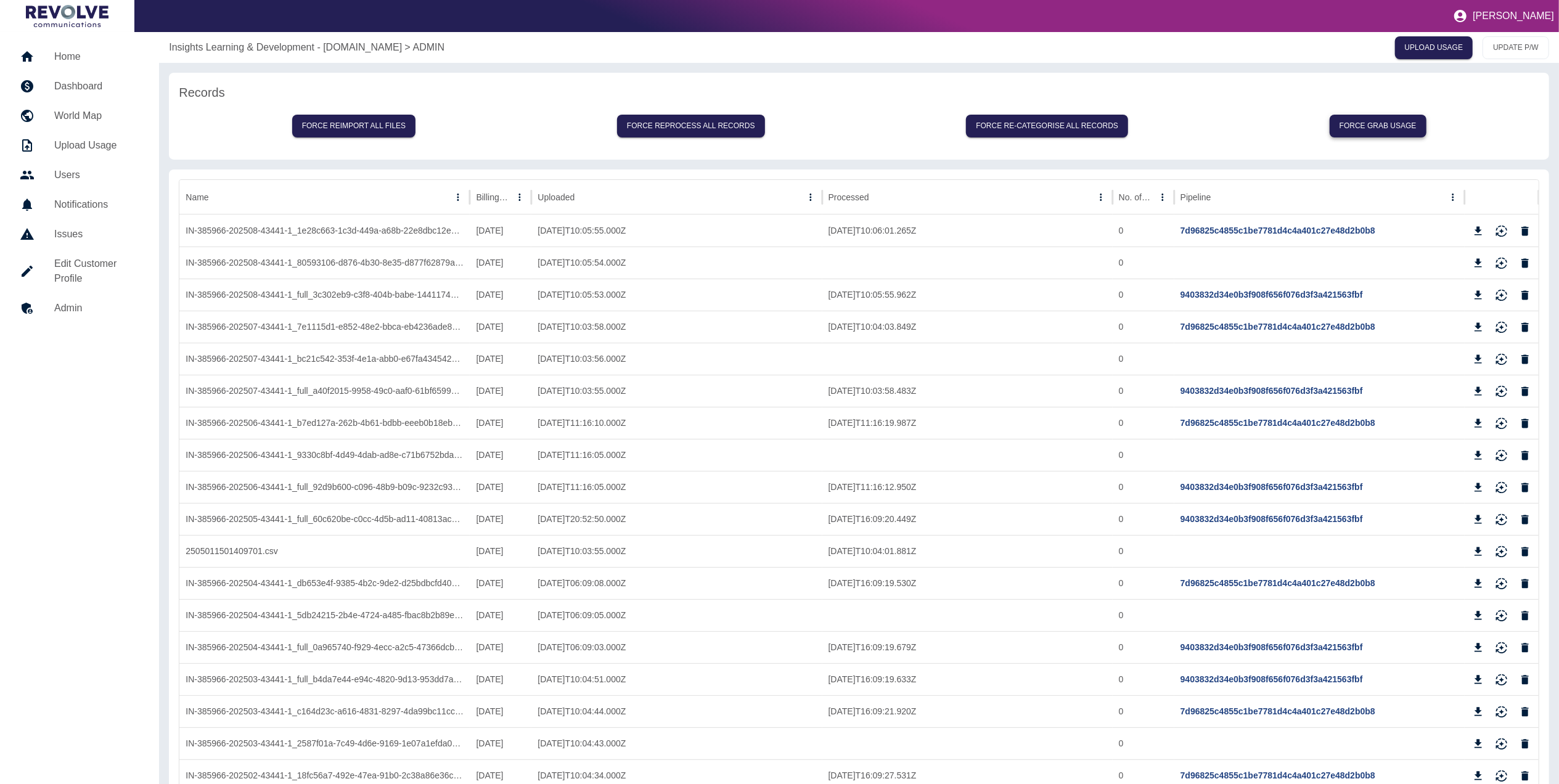
click at [1363, 126] on button "Force grab usage" at bounding box center [1378, 126] width 96 height 22
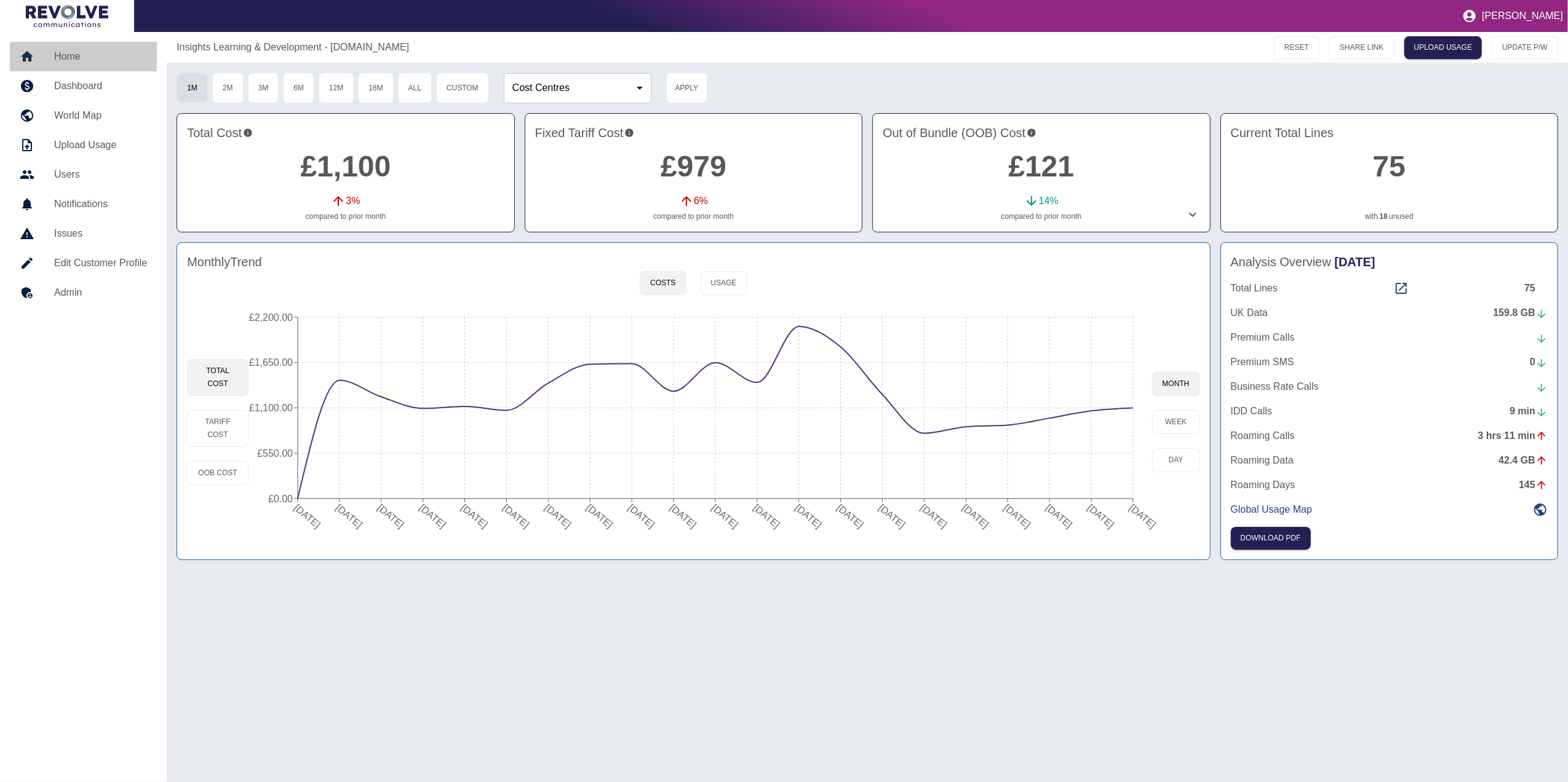
click at [94, 48] on link "Home" at bounding box center [82, 57] width 147 height 29
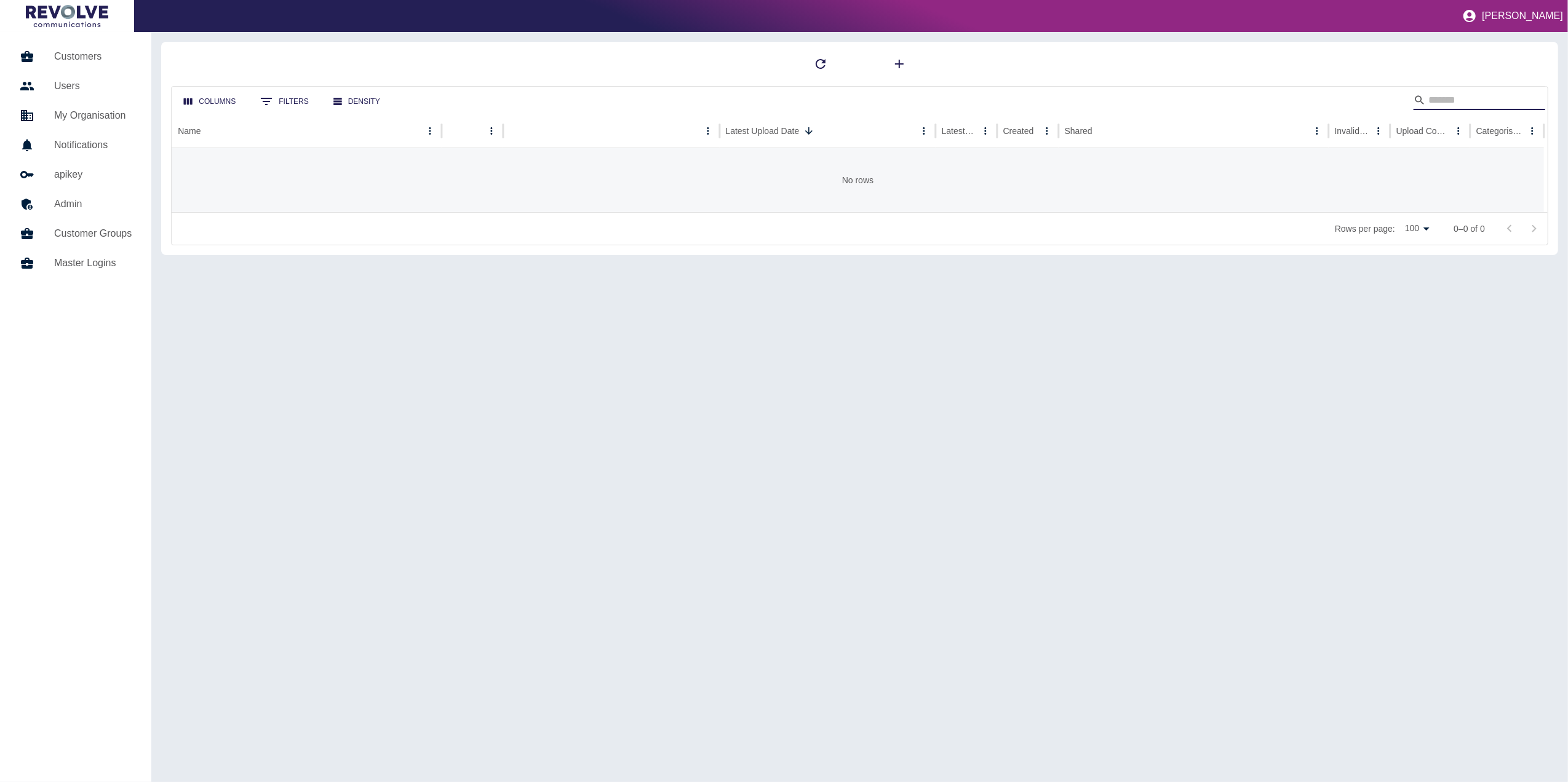
click at [1456, 101] on input "Search" at bounding box center [1477, 100] width 99 height 20
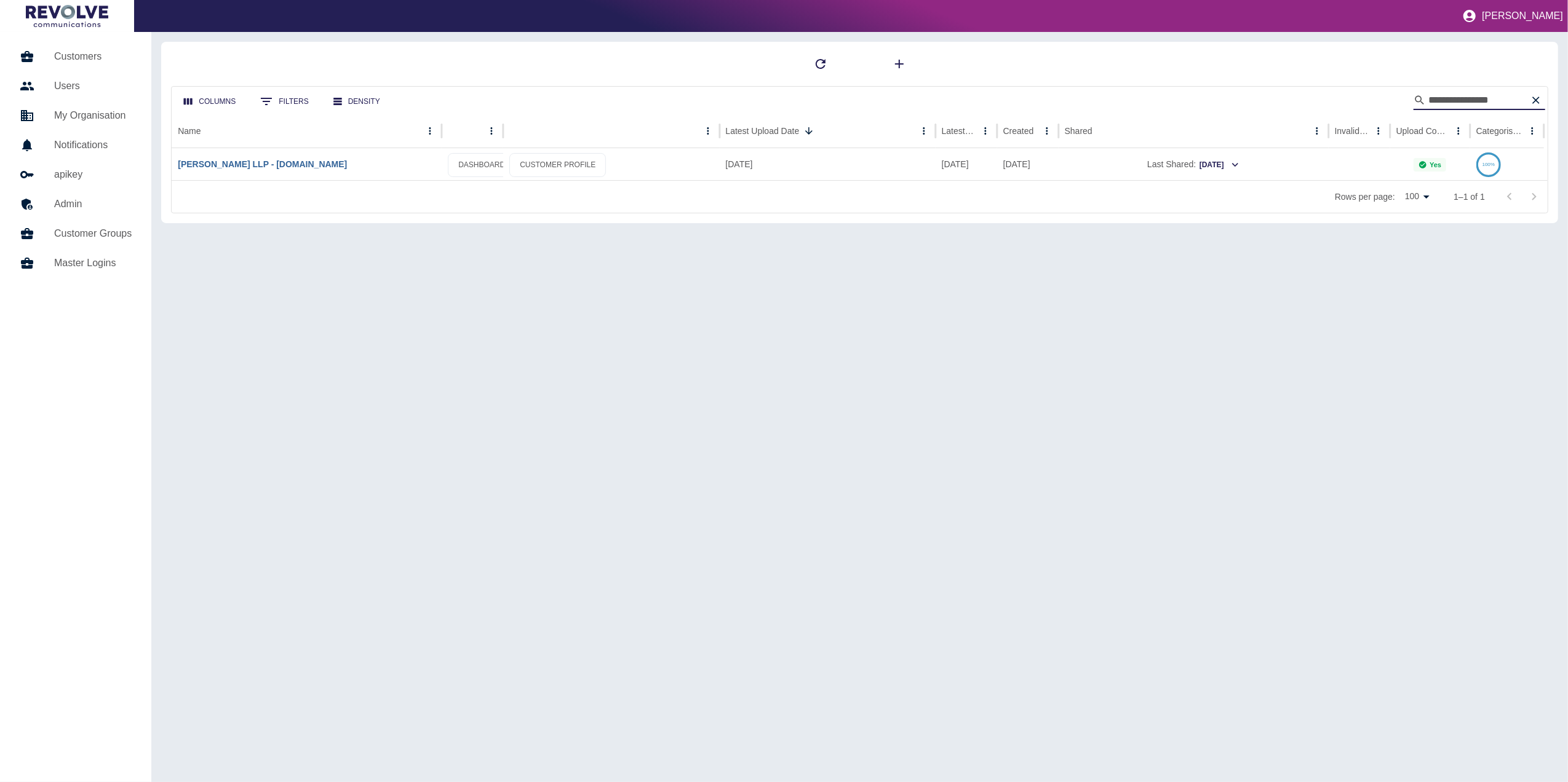
type input "**********"
click at [248, 161] on link "[PERSON_NAME] LLP - [DOMAIN_NAME]" at bounding box center [262, 163] width 169 height 9
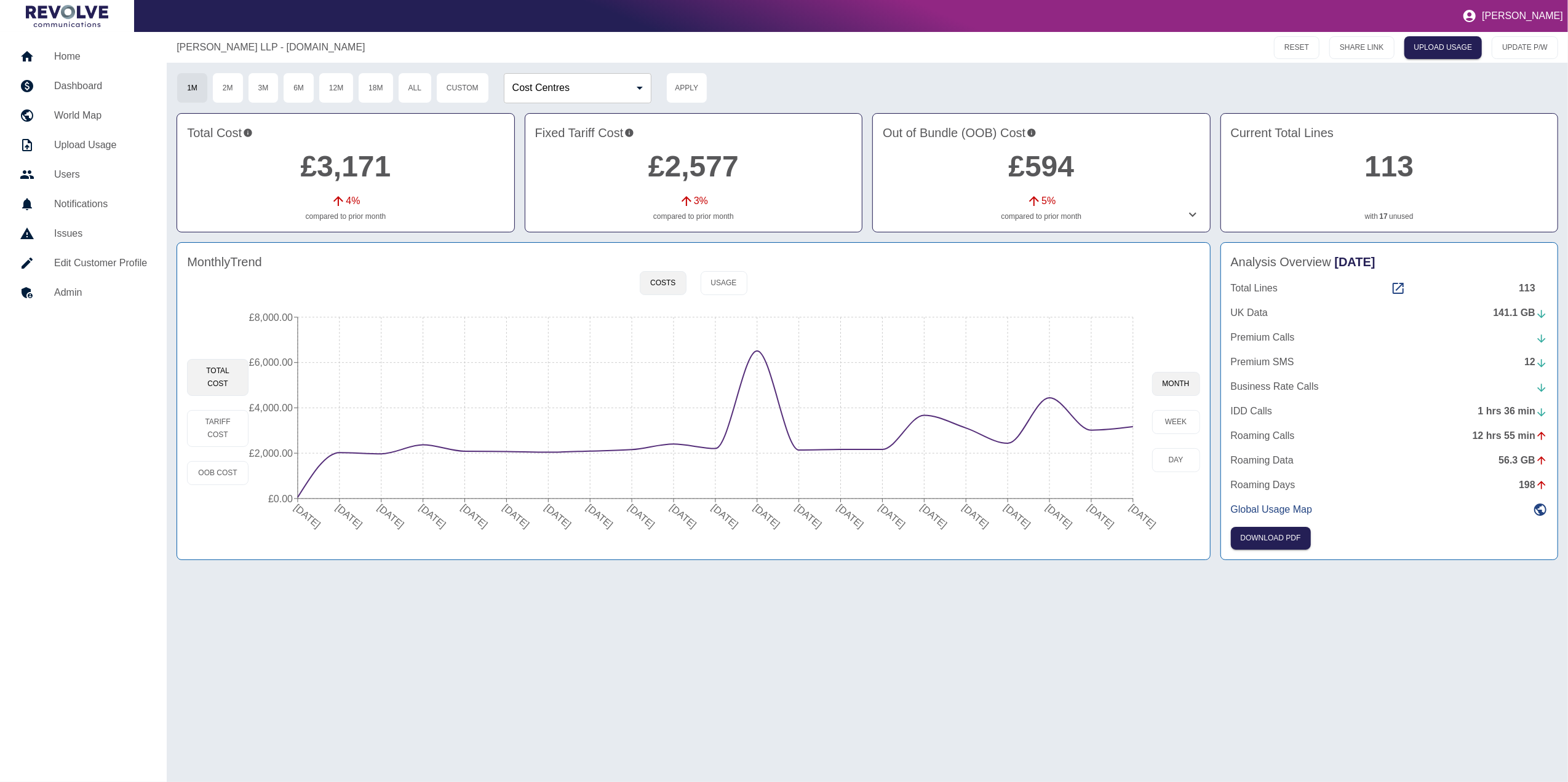
click at [88, 66] on link "Home" at bounding box center [82, 57] width 147 height 29
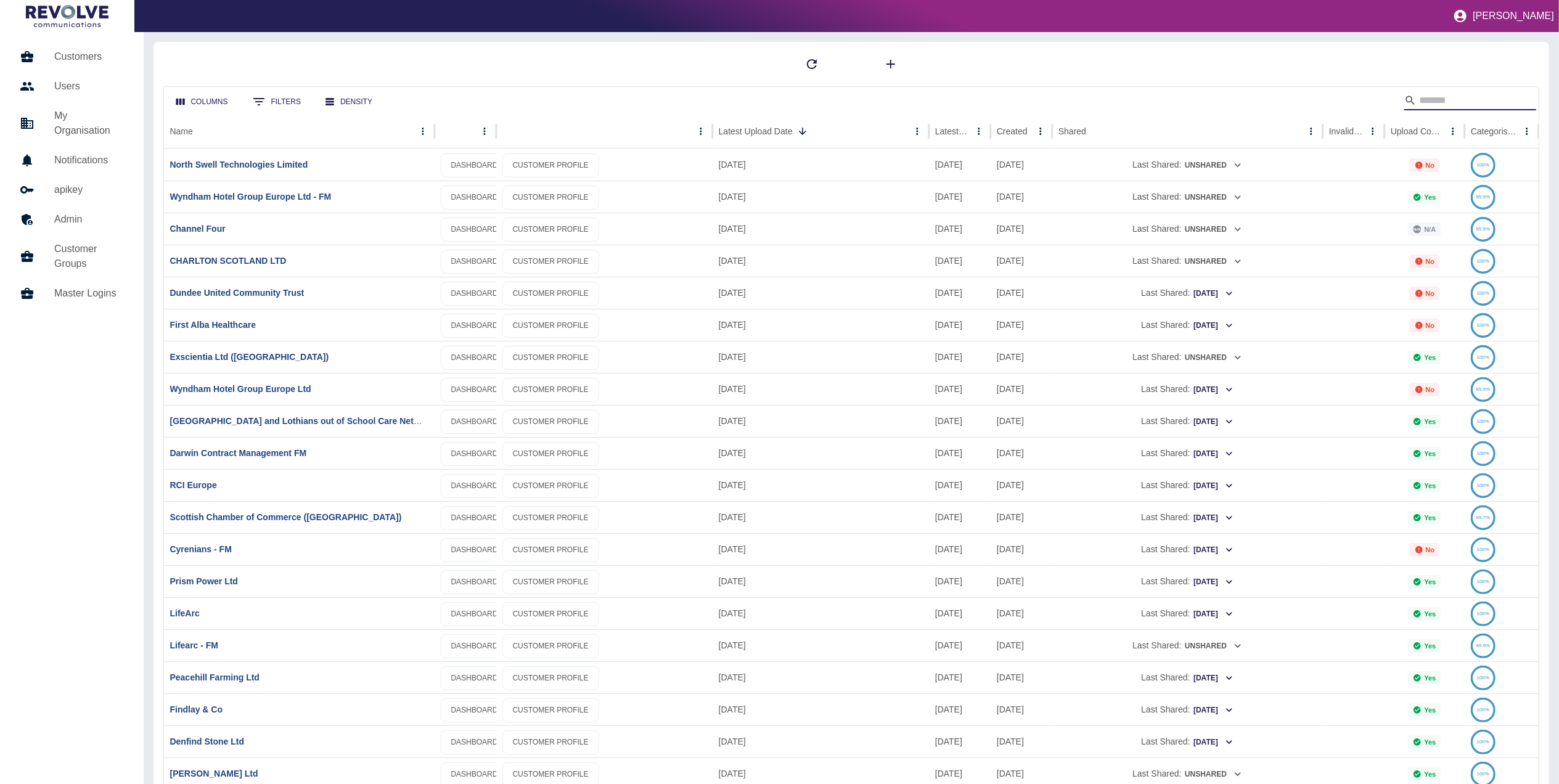
click at [1466, 97] on input "Search" at bounding box center [1469, 100] width 99 height 20
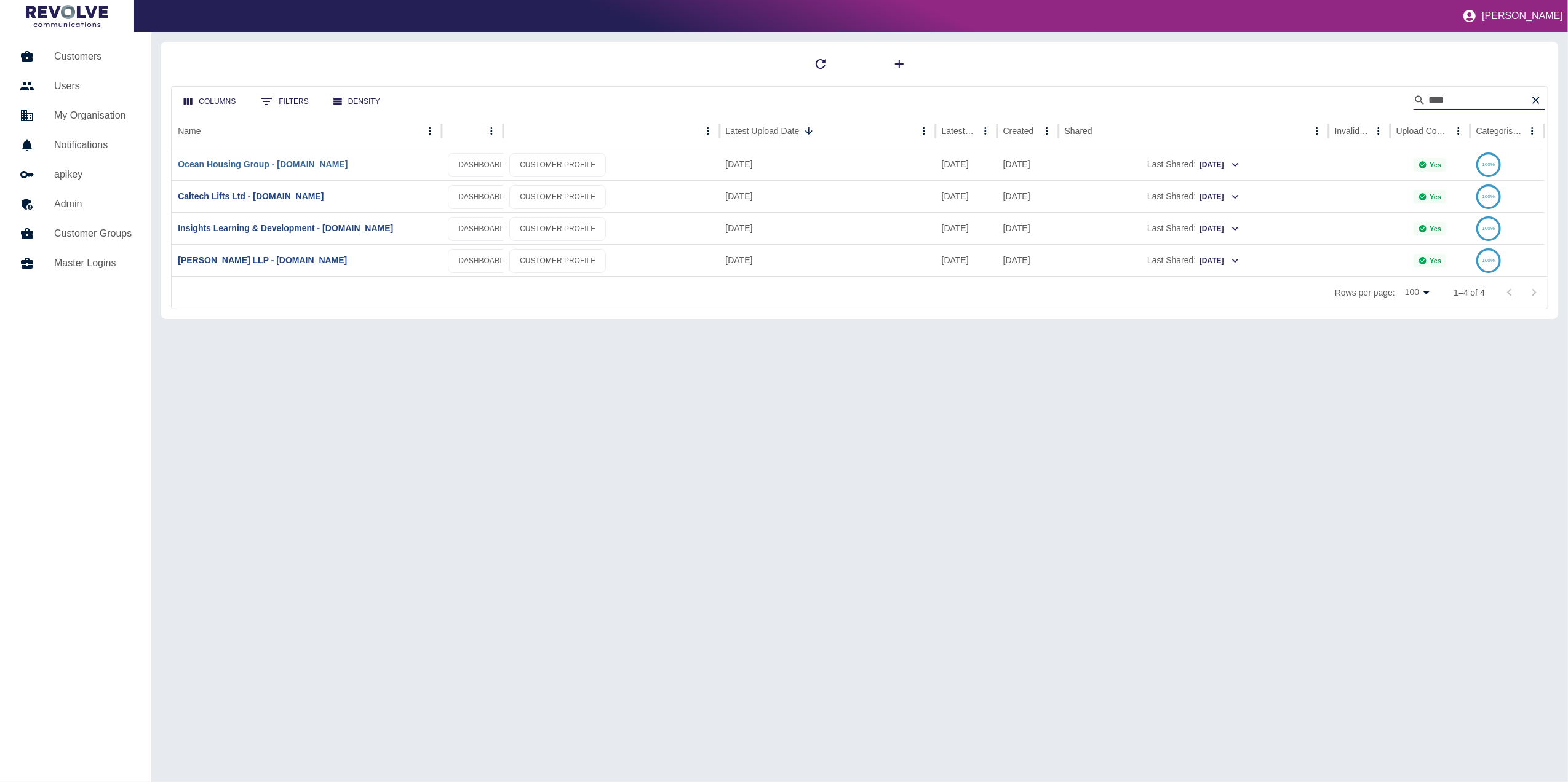
type input "****"
click at [301, 164] on link "Ocean Housing Group - [DOMAIN_NAME]" at bounding box center [263, 163] width 170 height 9
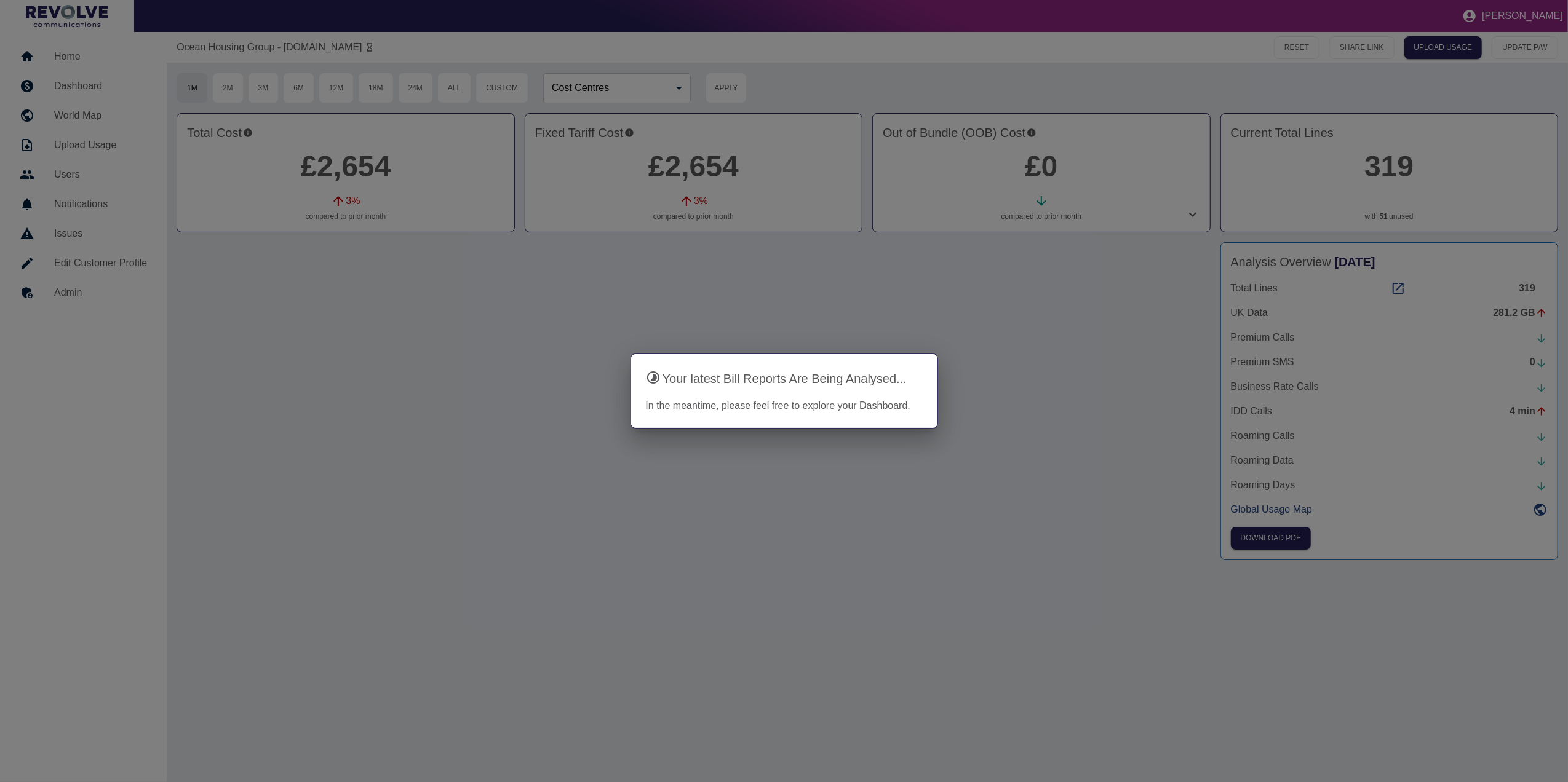
click at [1089, 433] on div "Loading" at bounding box center [693, 380] width 1033 height 276
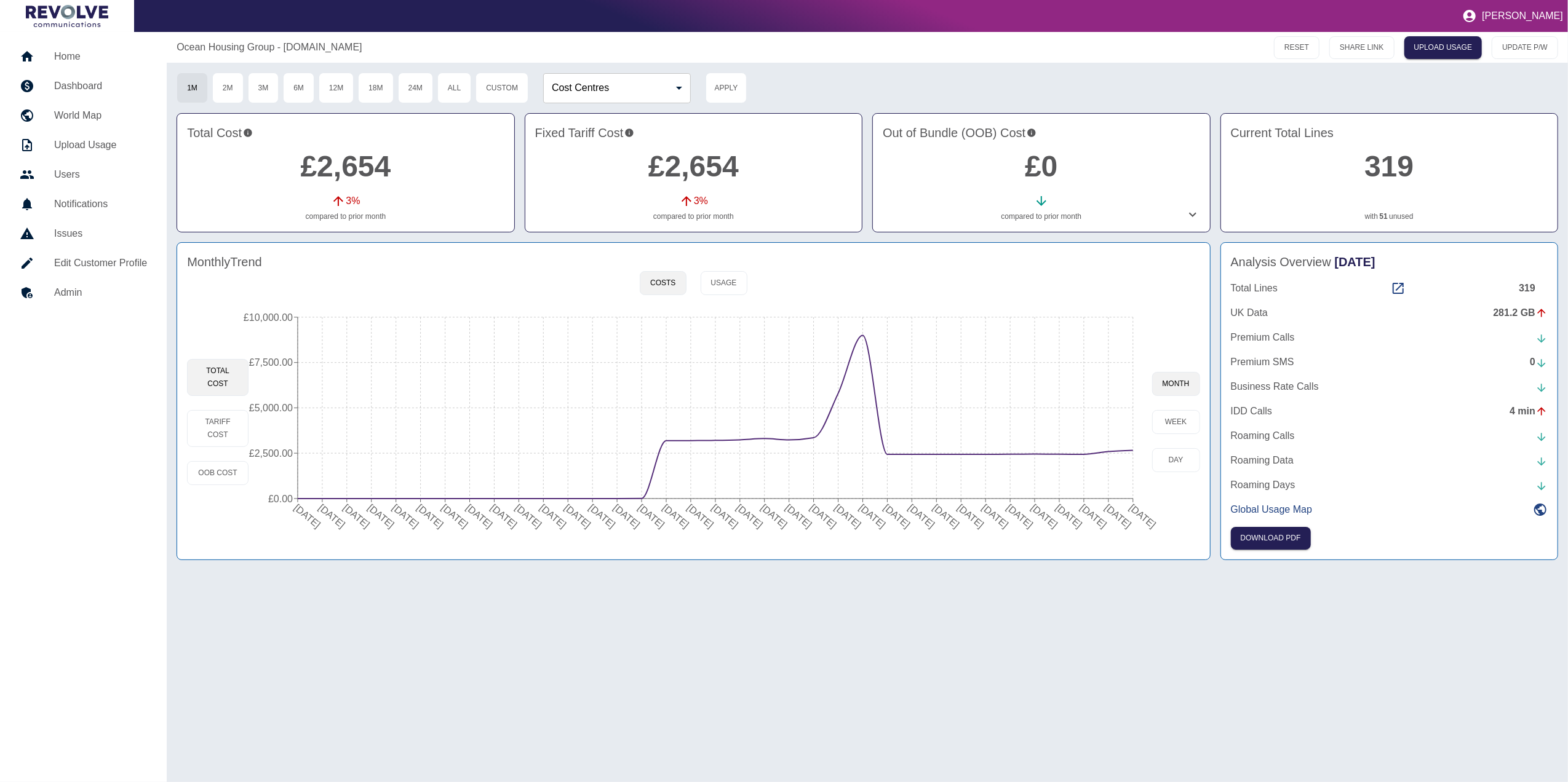
click at [54, 58] on h5 "Home" at bounding box center [100, 56] width 93 height 15
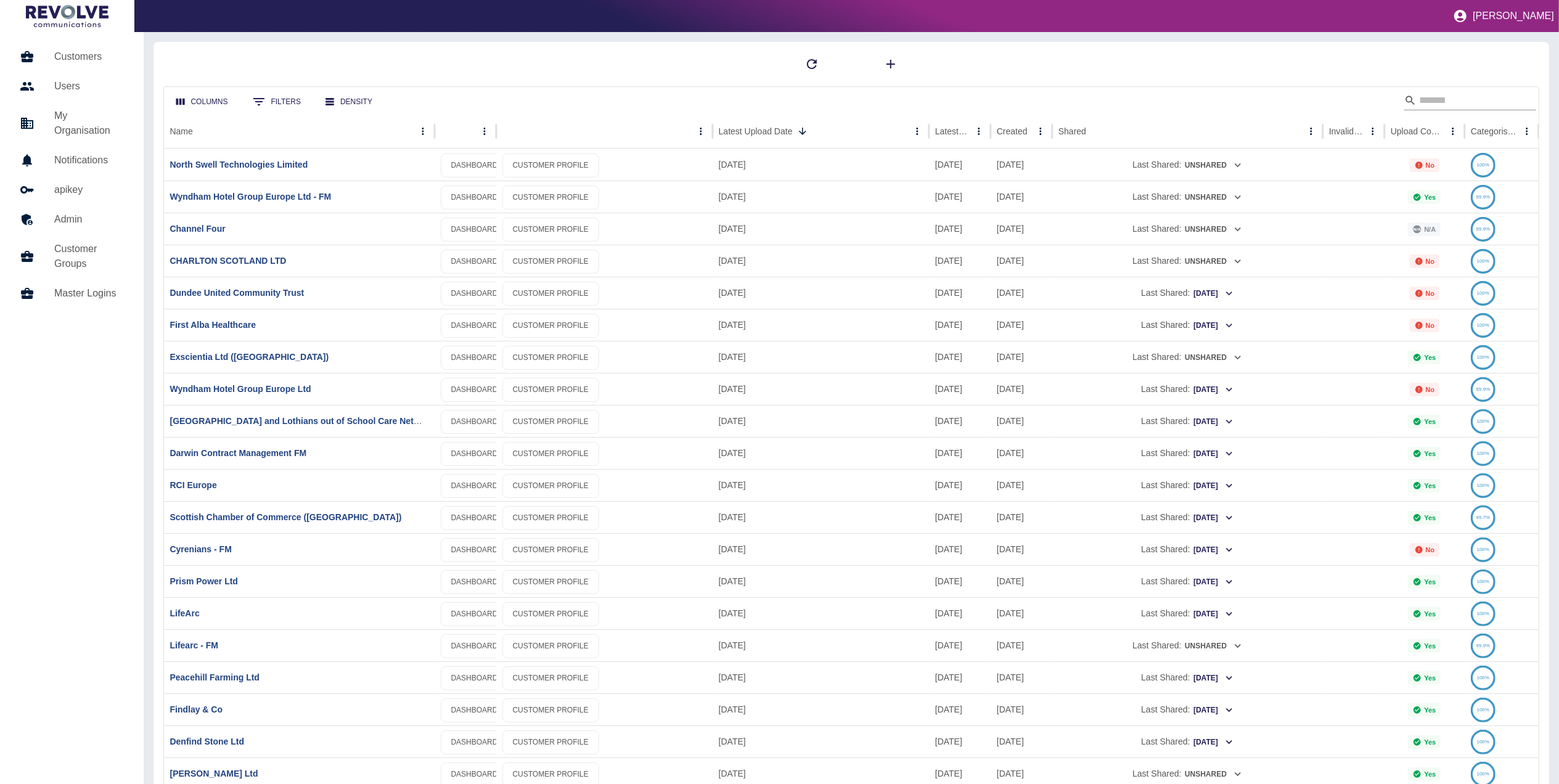
click at [1454, 100] on input "Search" at bounding box center [1469, 100] width 99 height 20
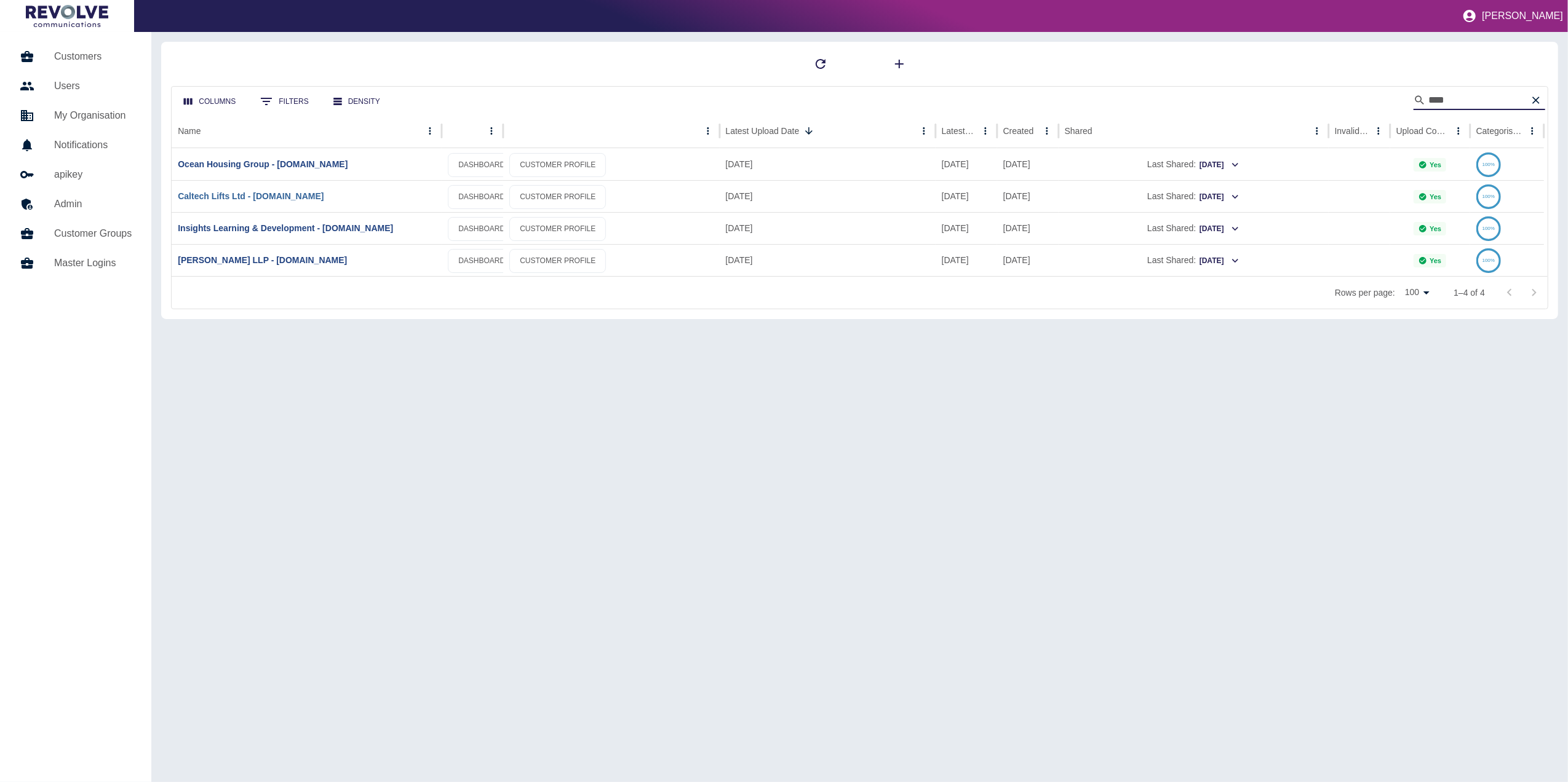
type input "****"
click at [265, 197] on link "Caltech Lifts Ltd - [DOMAIN_NAME]" at bounding box center [251, 196] width 146 height 9
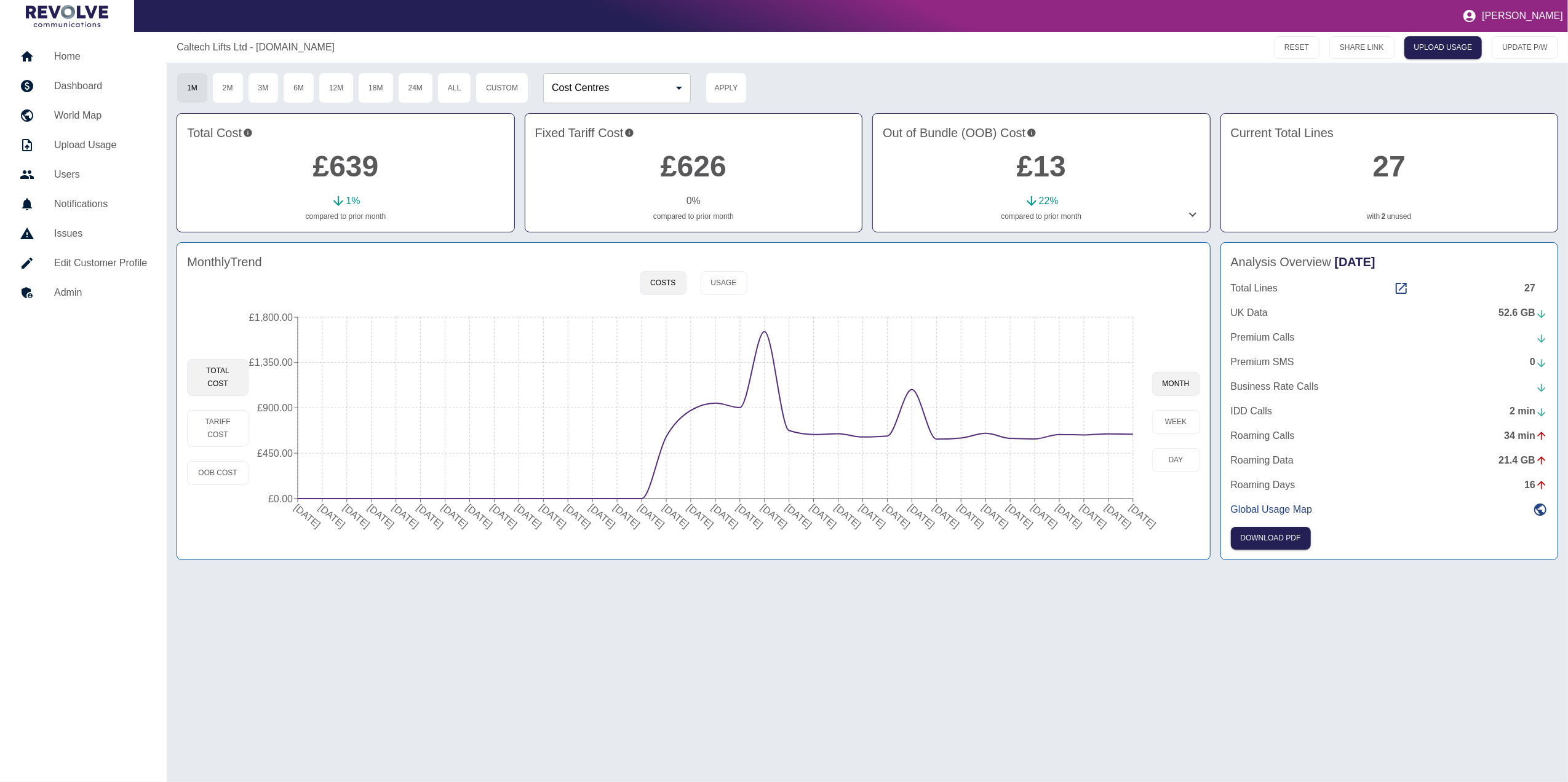
click at [34, 51] on div at bounding box center [37, 56] width 34 height 15
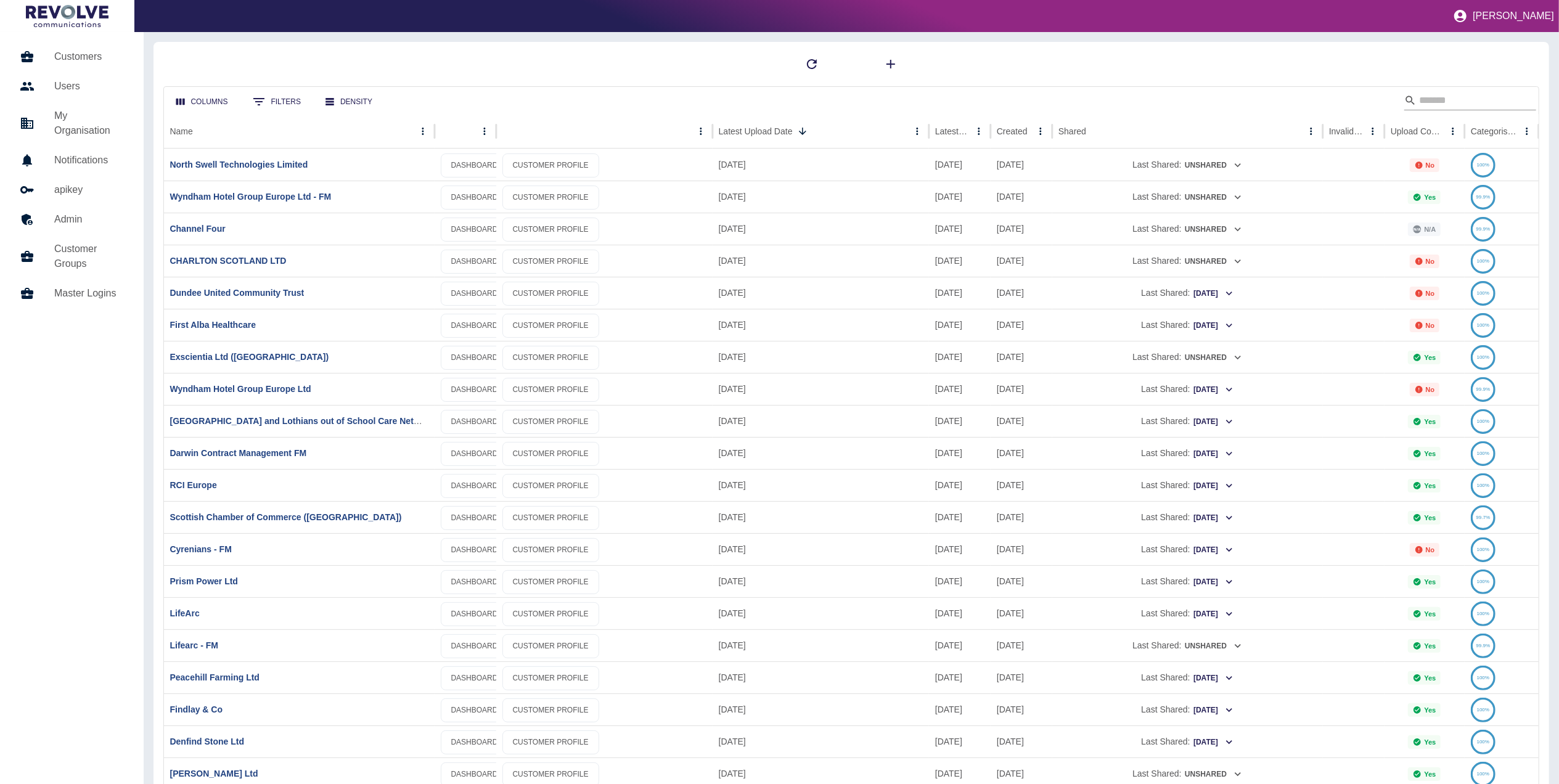
click at [1445, 102] on input "Search" at bounding box center [1469, 100] width 99 height 20
type input "****"
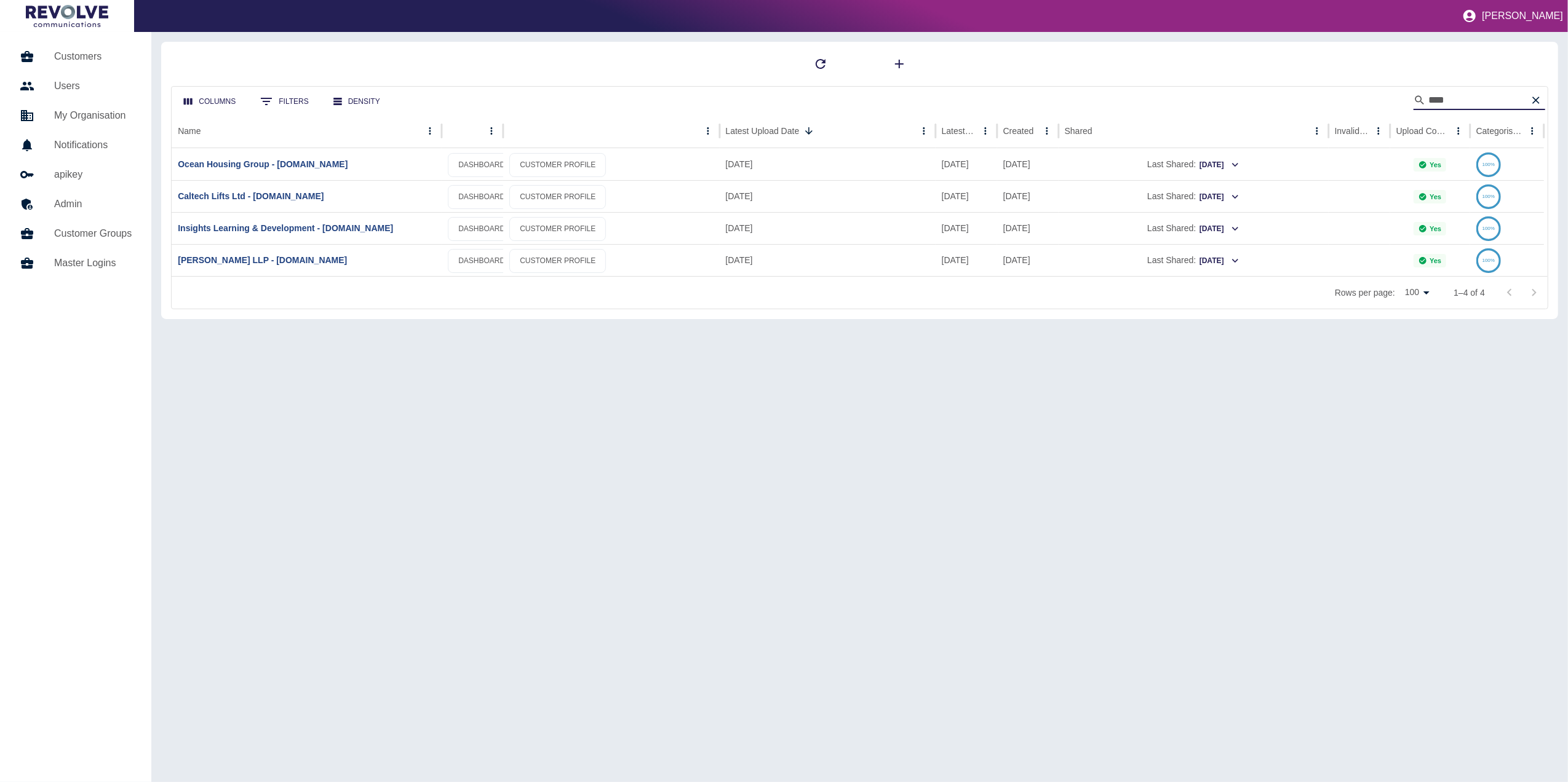
drag, startPoint x: 1457, startPoint y: 97, endPoint x: 1223, endPoint y: 129, distance: 236.2
click at [1223, 129] on div "Columns 0 Filters Density **** Name Latest Upload Date Latest Usage Created Sha…" at bounding box center [860, 197] width 1377 height 223
type input "*"
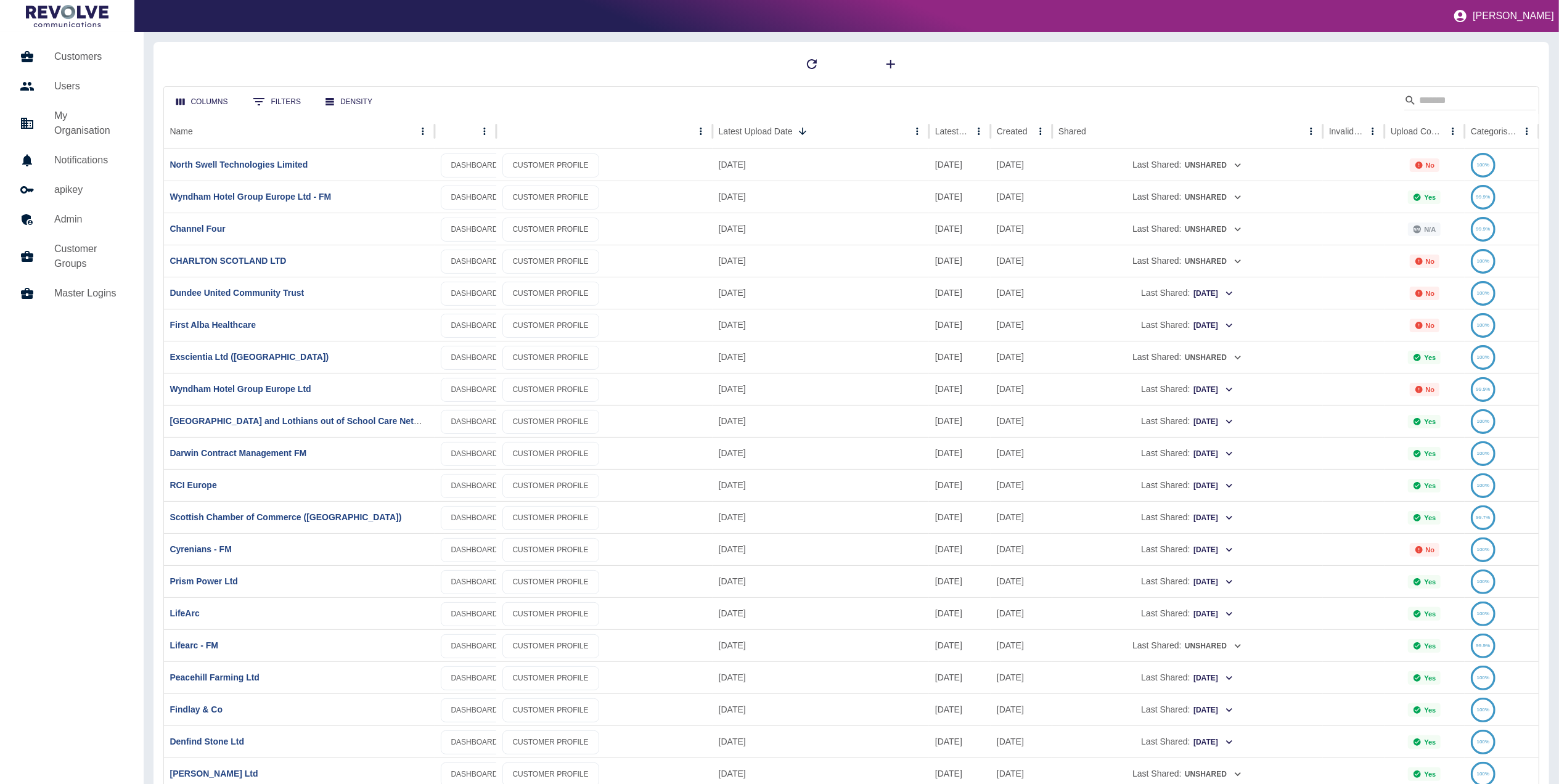
drag, startPoint x: 1457, startPoint y: 96, endPoint x: 1420, endPoint y: 48, distance: 60.6
click at [1457, 96] on input "Search" at bounding box center [1469, 100] width 99 height 20
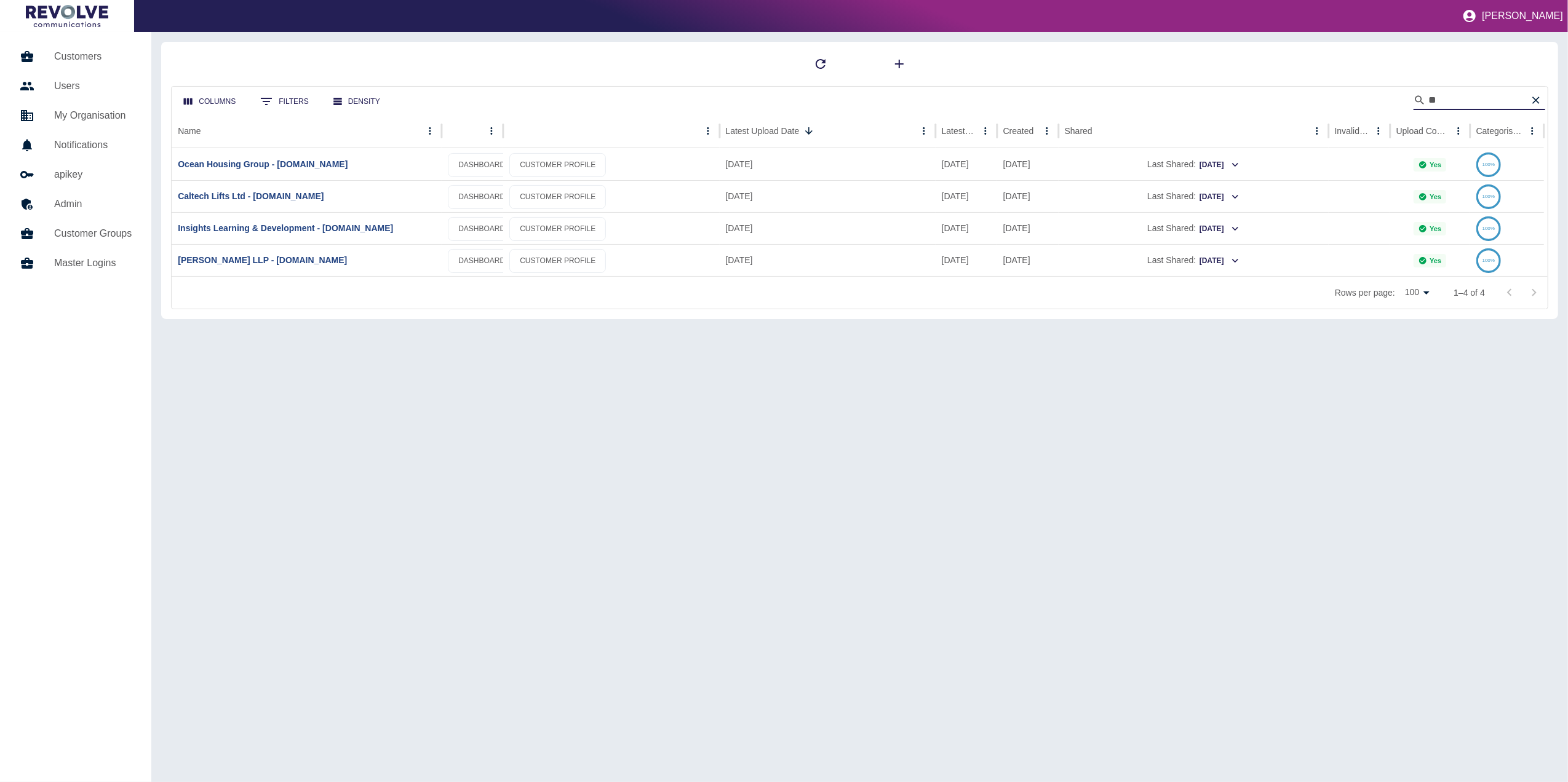
type input "*"
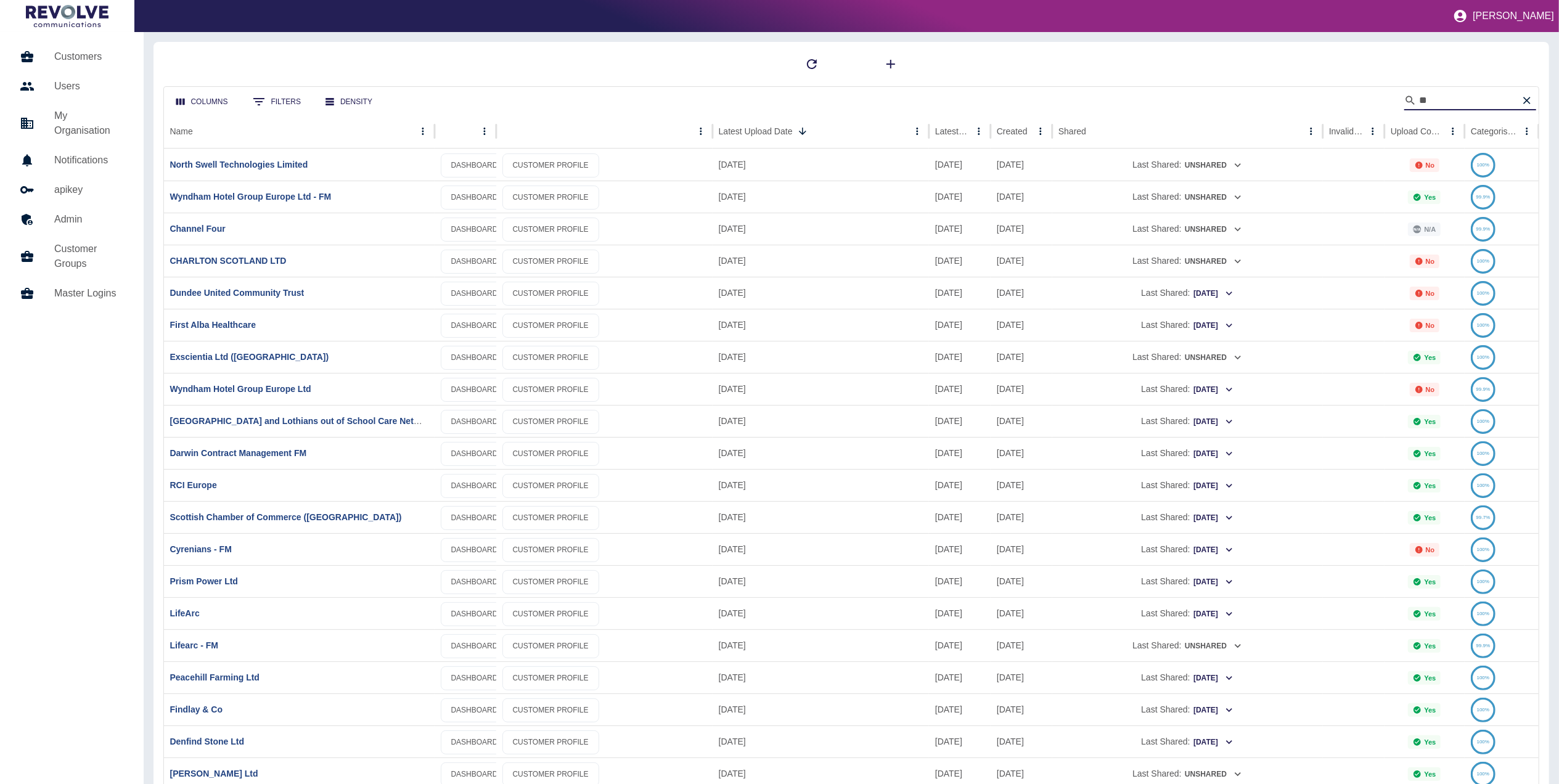
type input "*"
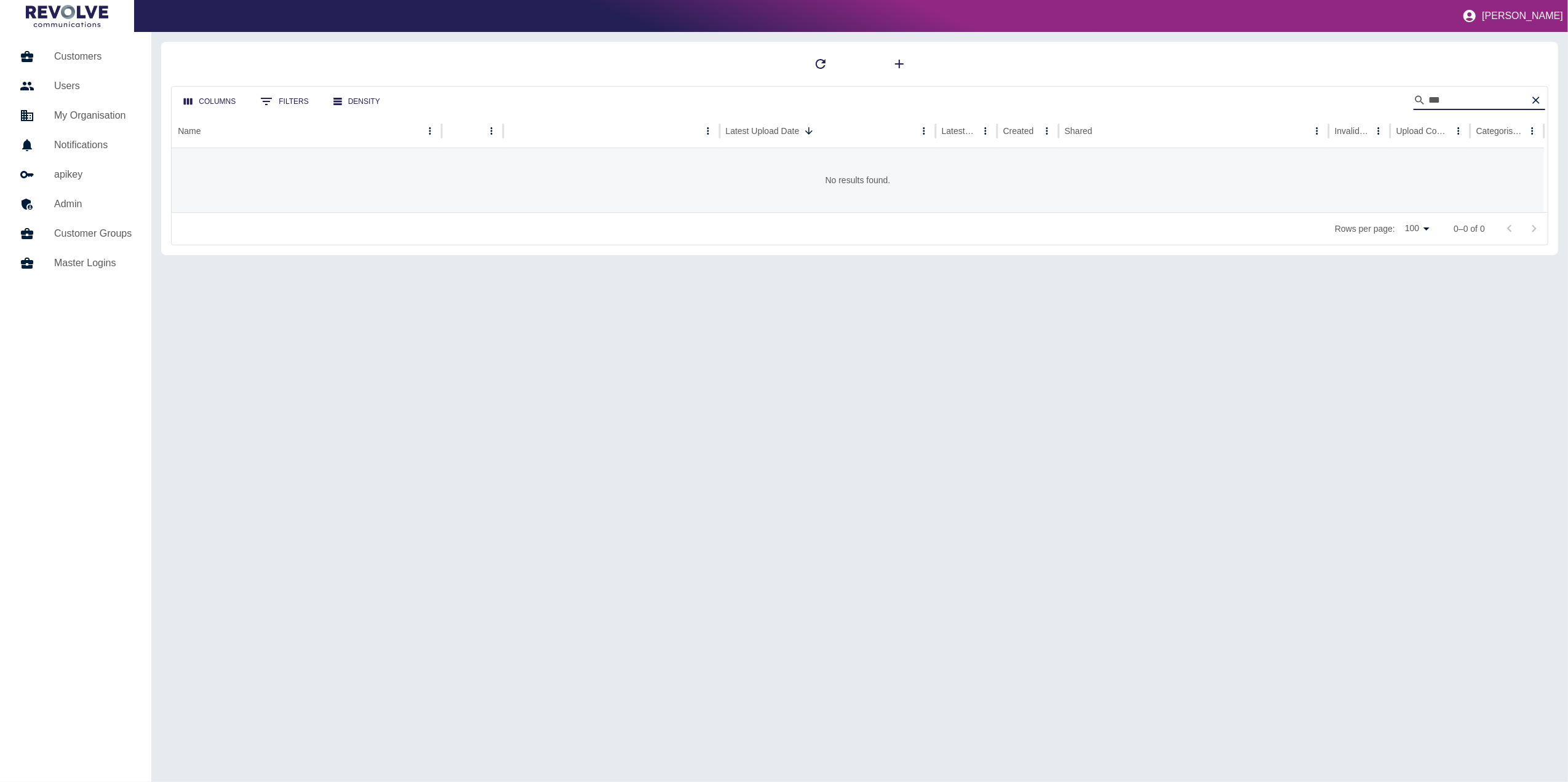
type input "**"
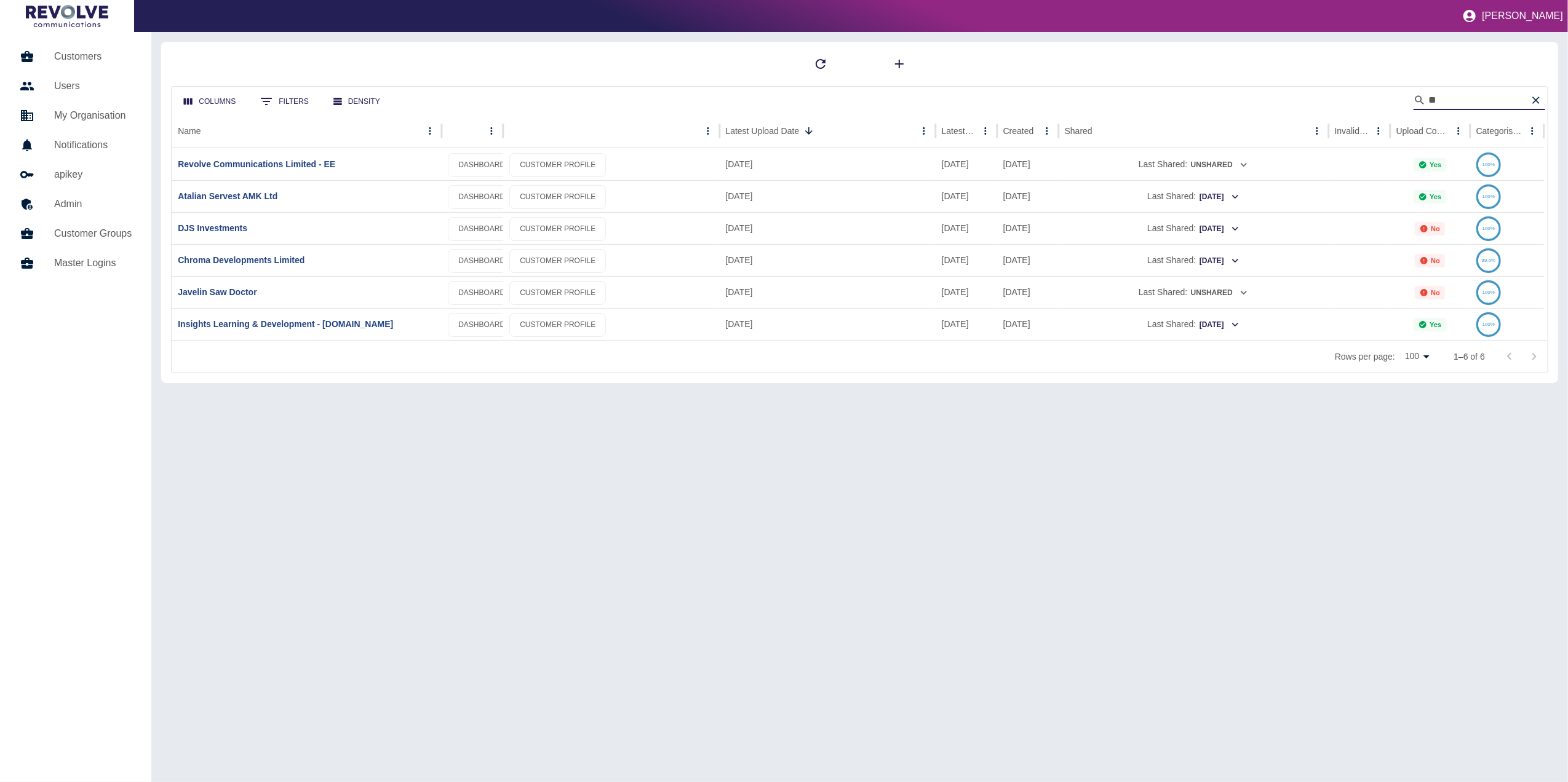
drag, startPoint x: 1457, startPoint y: 99, endPoint x: 1363, endPoint y: 100, distance: 94.0
click at [1363, 100] on div "Columns 0 Filters Density **" at bounding box center [860, 100] width 1376 height 27
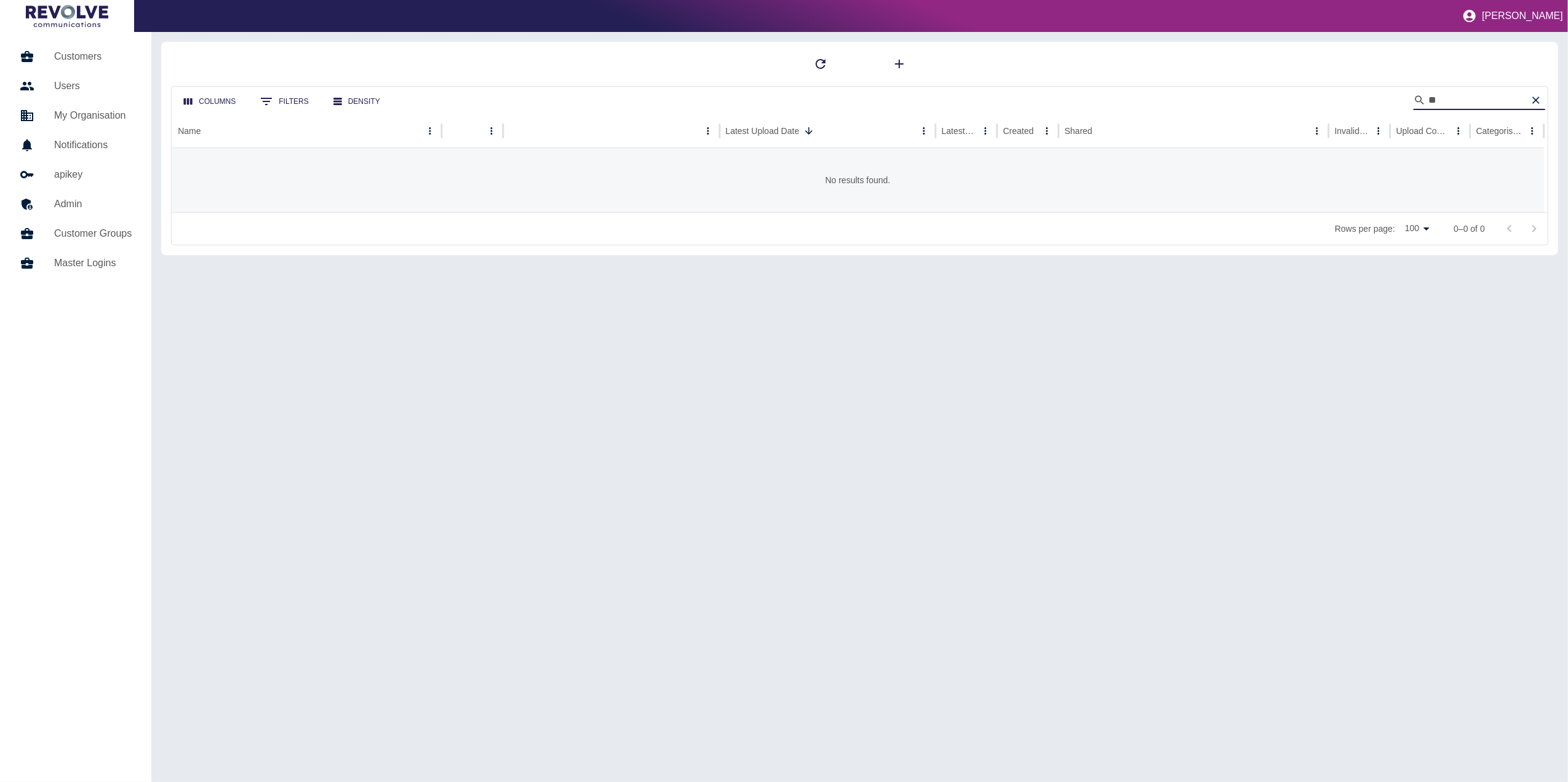
type input "*"
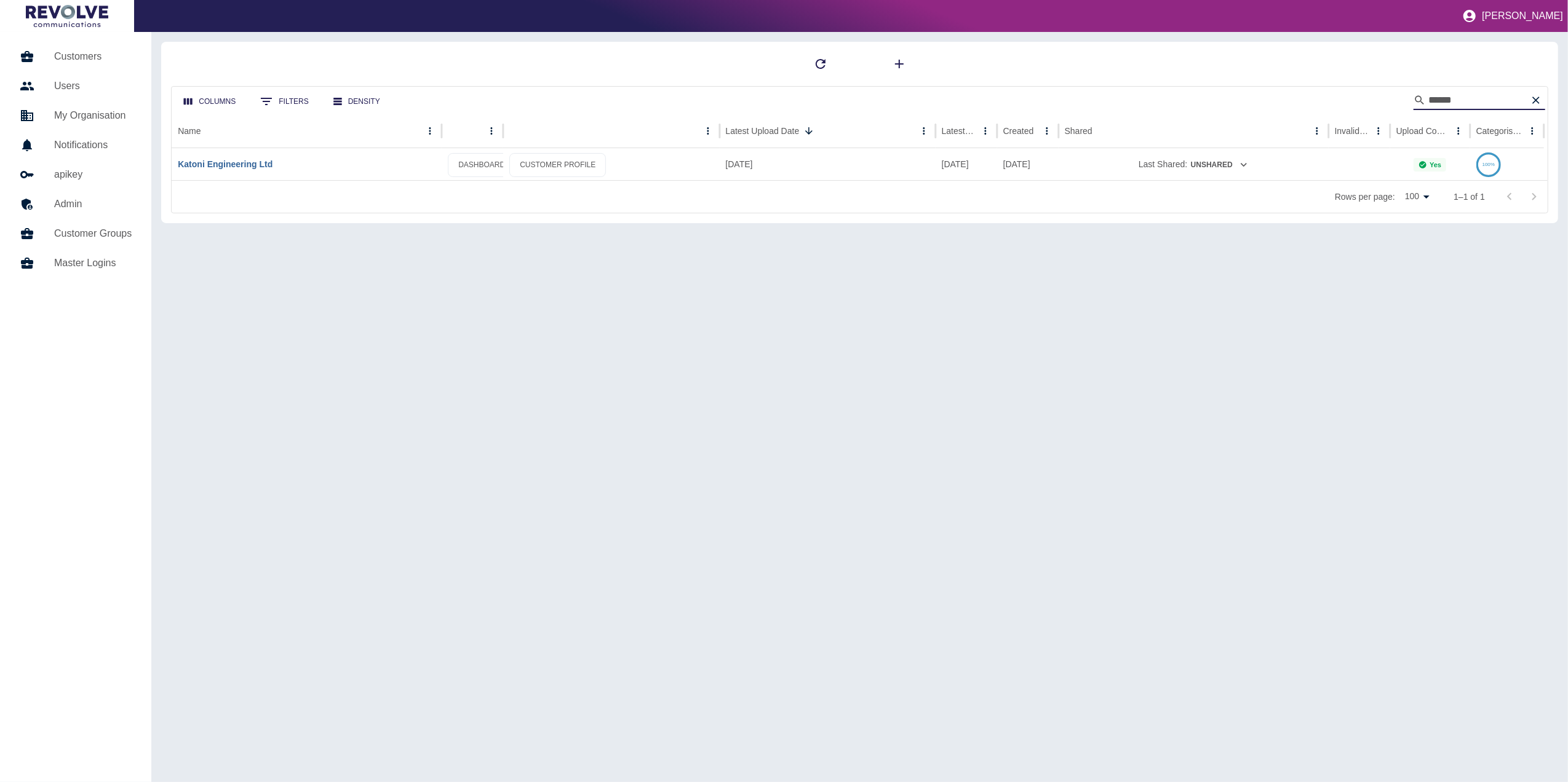
type input "******"
click at [256, 168] on link "Katoni Engineering Ltd" at bounding box center [225, 163] width 94 height 9
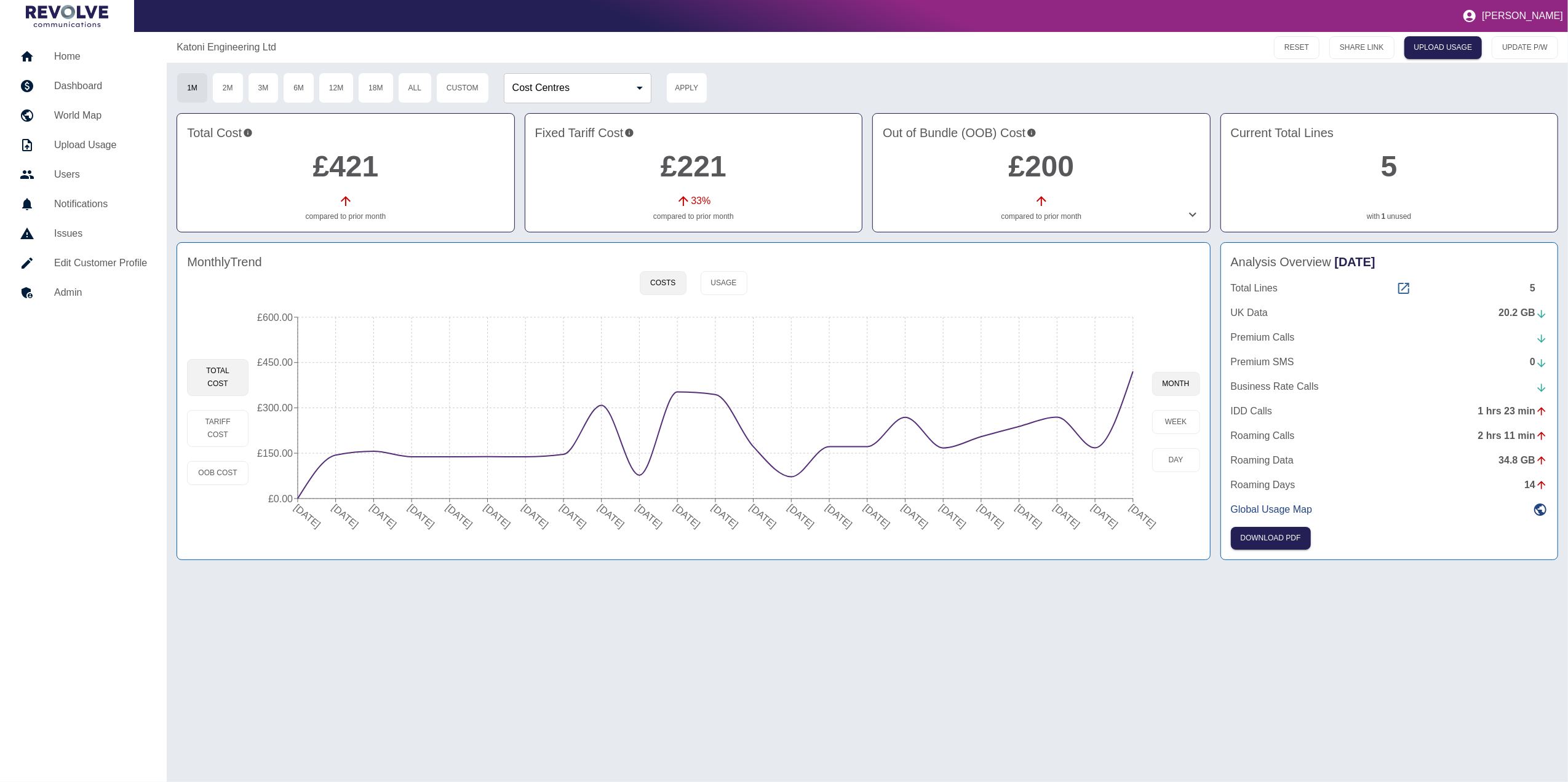
click at [1403, 287] on icon at bounding box center [1403, 288] width 15 height 15
click at [77, 57] on h5 "Home" at bounding box center [100, 56] width 93 height 15
